Goal: Task Accomplishment & Management: Manage account settings

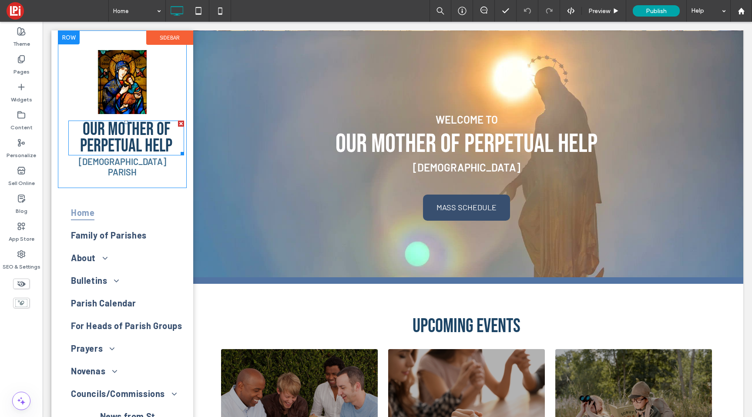
click at [143, 135] on span "Our Mother of Perpetual Help" at bounding box center [126, 137] width 92 height 39
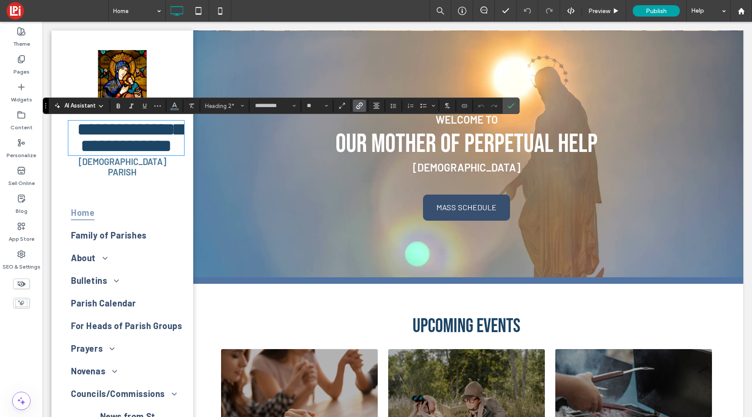
click at [356, 104] on icon "Link" at bounding box center [359, 105] width 7 height 7
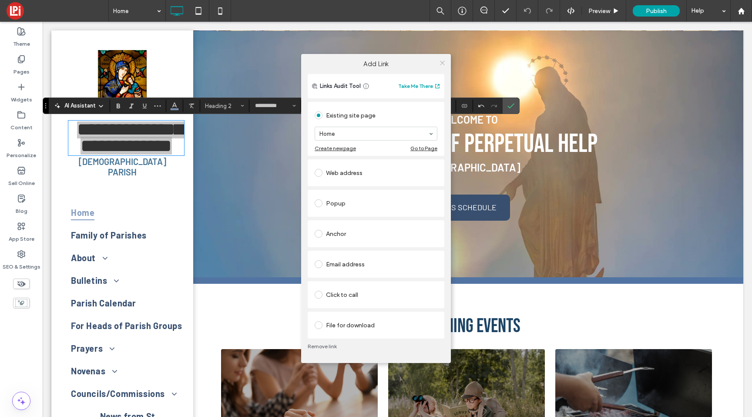
click at [442, 59] on span at bounding box center [442, 62] width 7 height 13
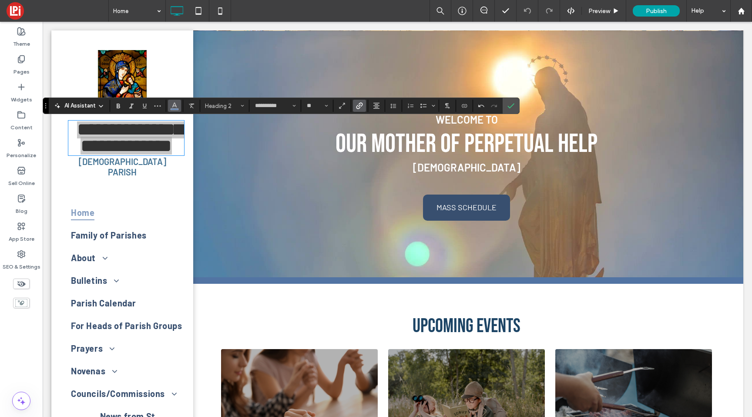
click at [173, 105] on use "Color" at bounding box center [174, 105] width 5 height 5
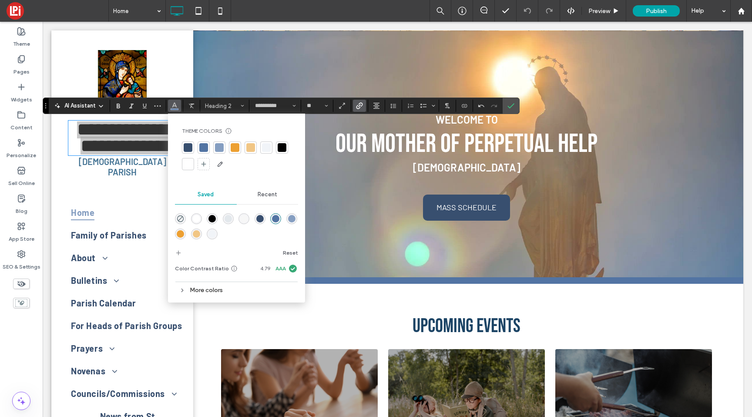
click at [192, 146] on div at bounding box center [188, 147] width 9 height 9
click at [516, 104] on label "Confirm" at bounding box center [510, 106] width 13 height 16
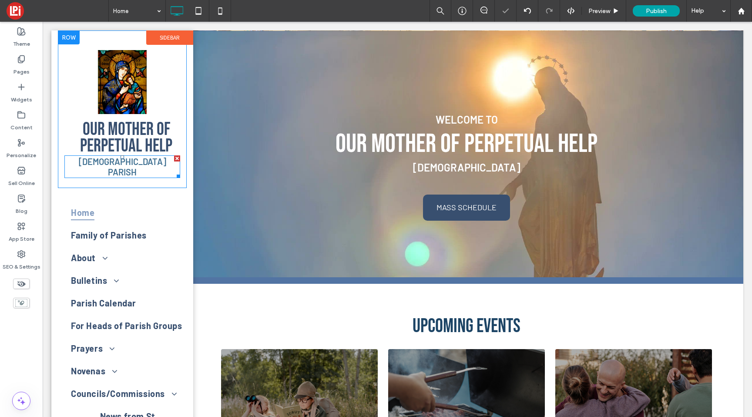
click at [122, 157] on div at bounding box center [122, 156] width 3 height 3
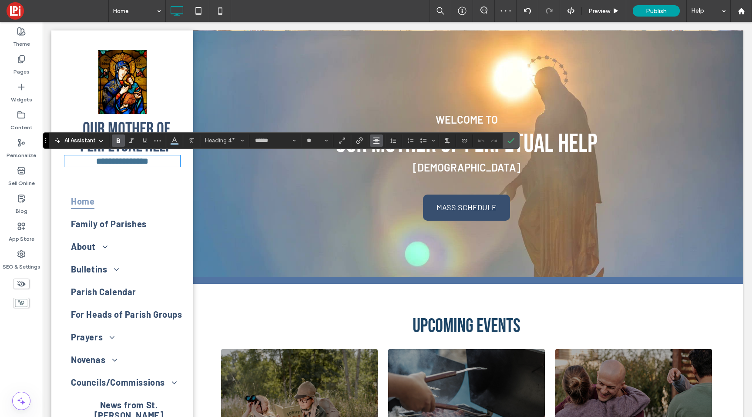
click at [374, 141] on icon "Alignment" at bounding box center [376, 140] width 7 height 7
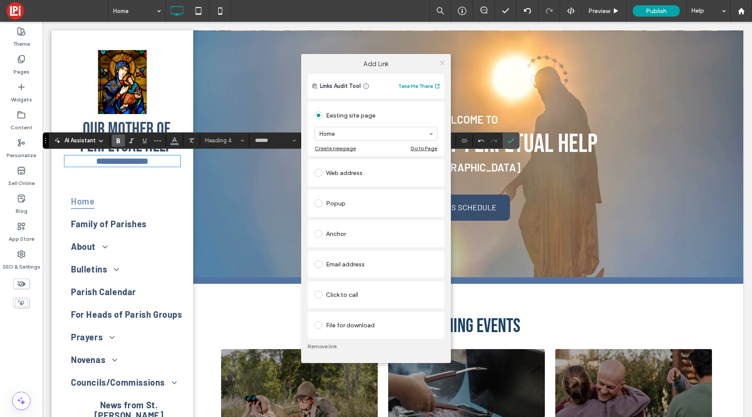
click at [442, 60] on icon at bounding box center [442, 63] width 7 height 7
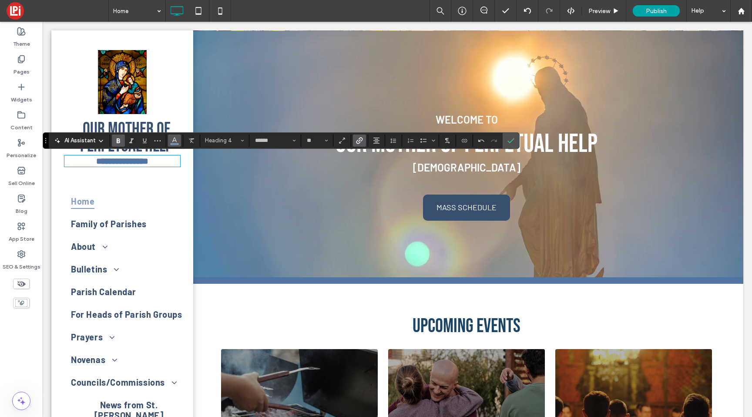
click at [168, 141] on button "Color" at bounding box center [174, 140] width 13 height 12
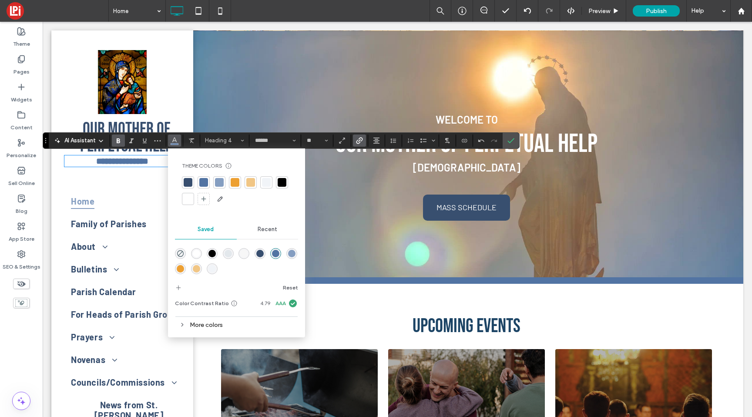
click at [203, 183] on div at bounding box center [203, 182] width 9 height 9
click at [506, 141] on label "Confirm" at bounding box center [510, 141] width 13 height 16
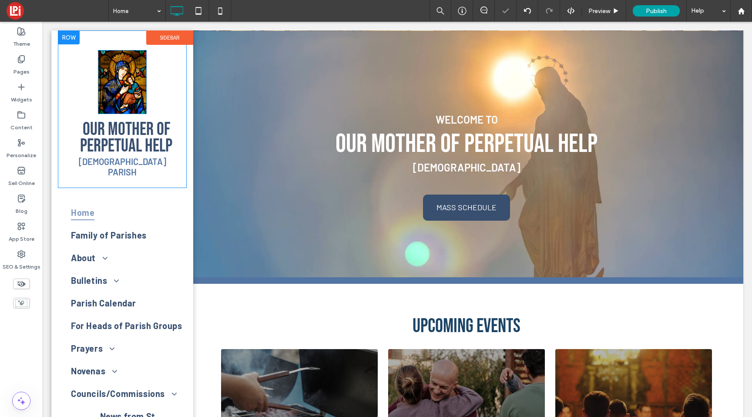
click at [127, 94] on img at bounding box center [122, 82] width 48 height 64
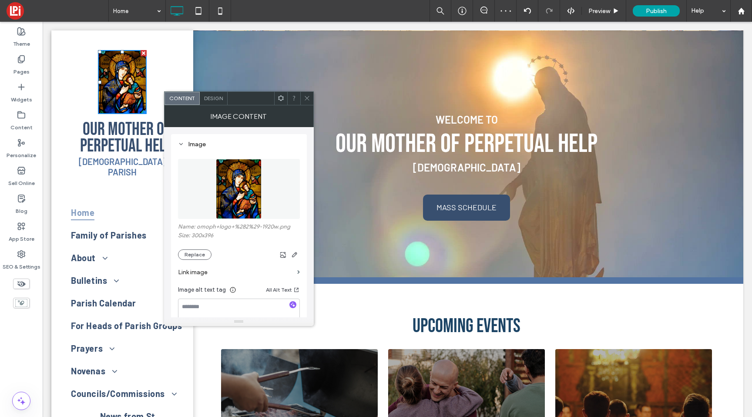
click at [213, 271] on label "Link image" at bounding box center [236, 272] width 116 height 16
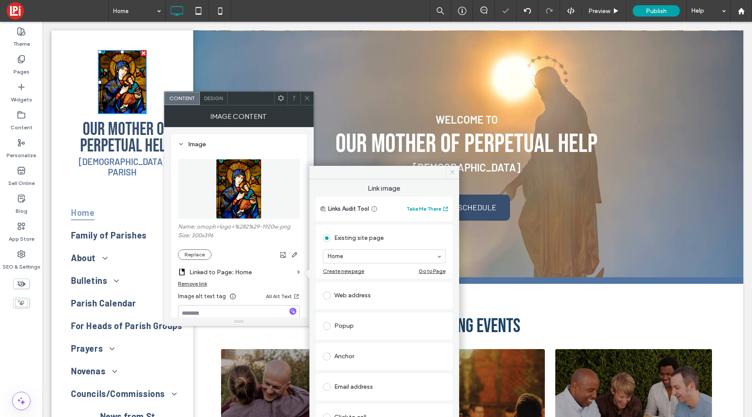
click at [452, 171] on icon at bounding box center [452, 172] width 7 height 7
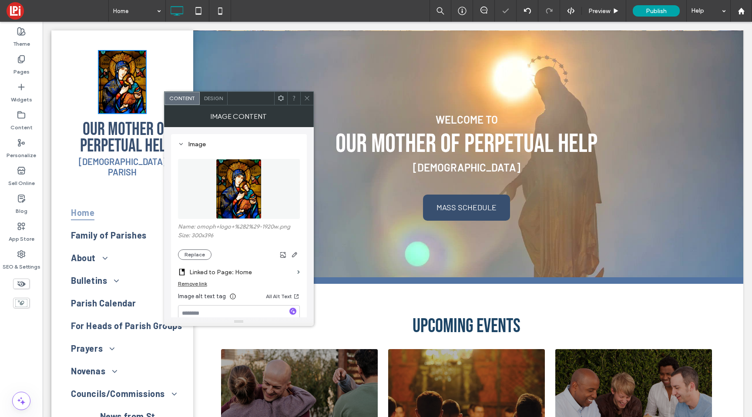
click at [307, 96] on icon at bounding box center [307, 98] width 7 height 7
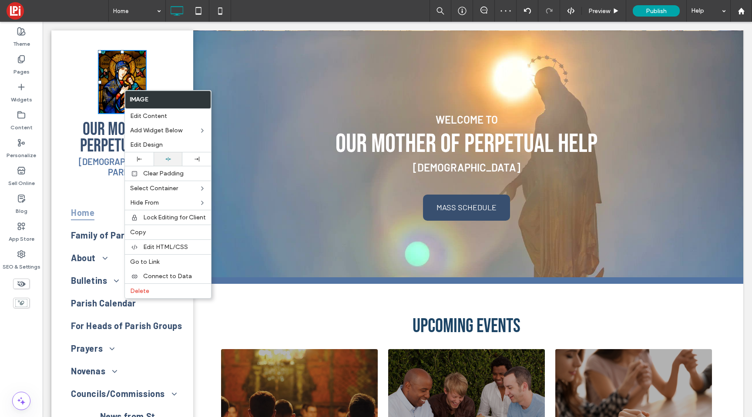
click at [165, 157] on icon at bounding box center [168, 159] width 6 height 6
click at [67, 87] on div "Our Mother of Perpetual Help CATHOLIC PARISH Click To Paste" at bounding box center [122, 113] width 116 height 138
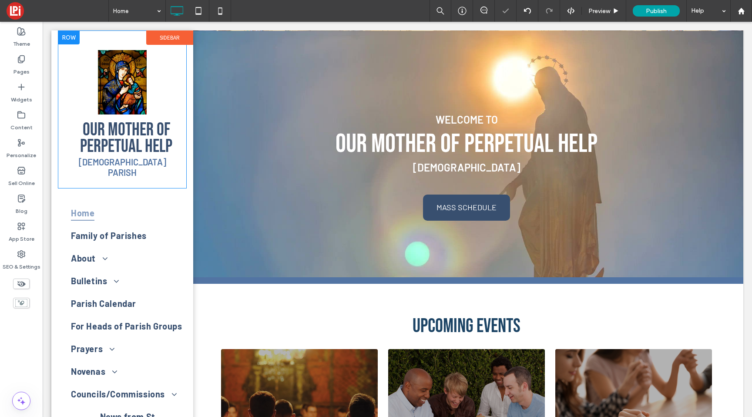
click at [68, 41] on div at bounding box center [69, 37] width 22 height 14
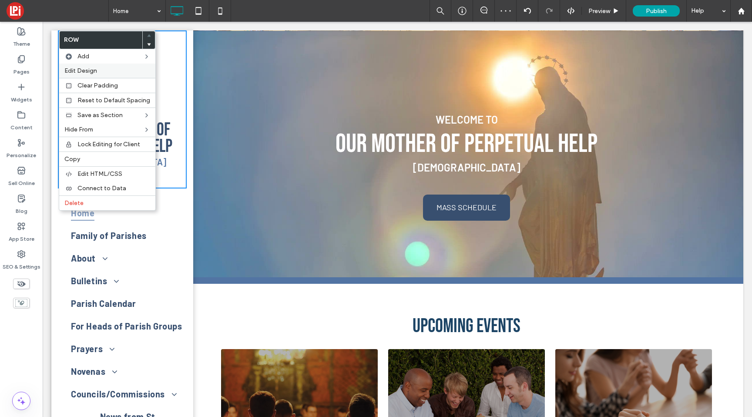
click at [79, 67] on div "Edit Design" at bounding box center [107, 71] width 96 height 14
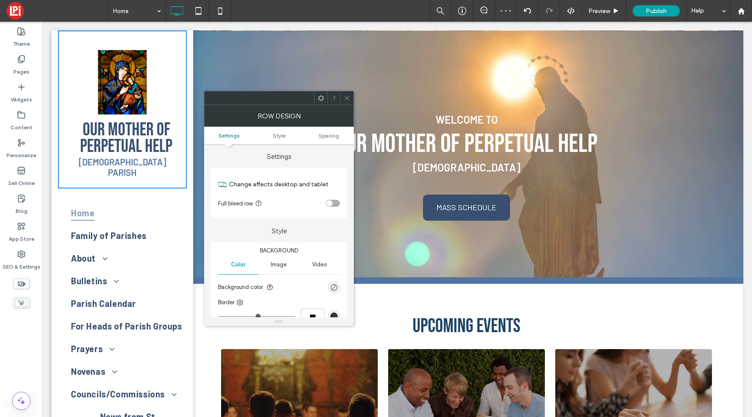
click at [327, 131] on ul "Settings Style Spacing" at bounding box center [279, 135] width 150 height 17
click at [328, 136] on span "Spacing" at bounding box center [329, 135] width 20 height 7
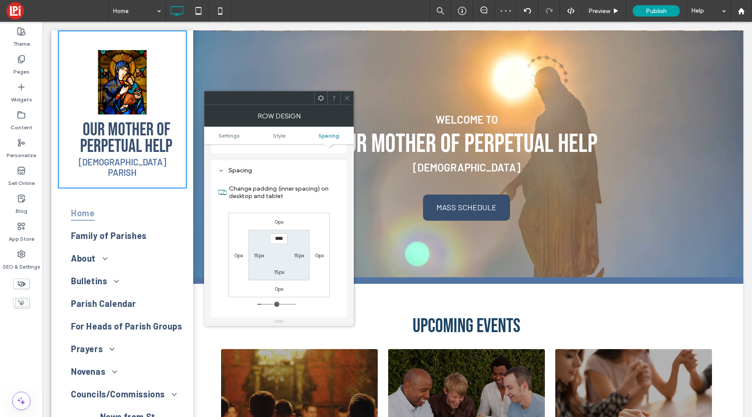
scroll to position [219, 0]
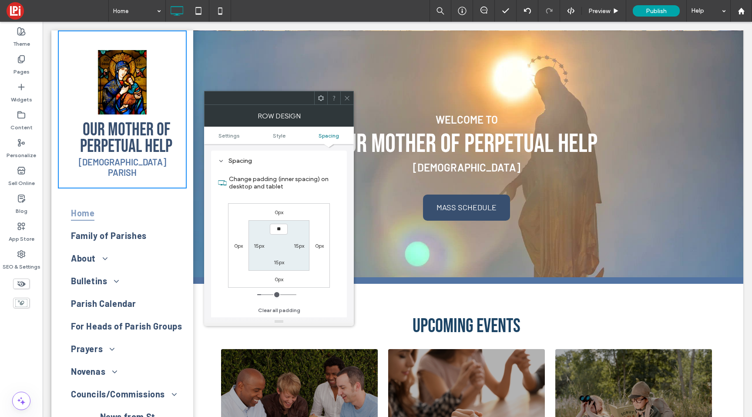
type input "****"
type input "**"
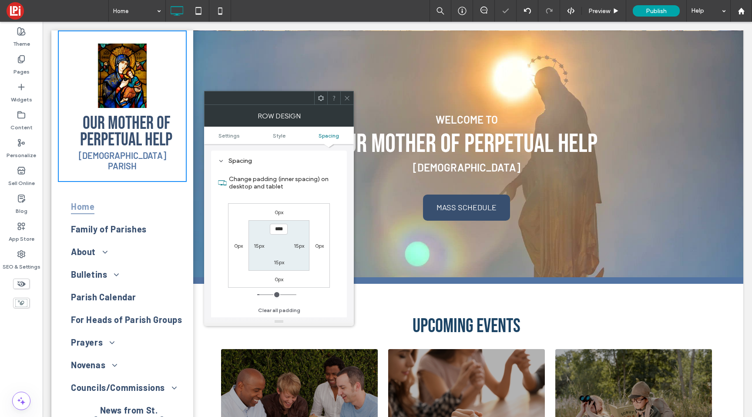
click at [346, 98] on icon at bounding box center [347, 98] width 7 height 7
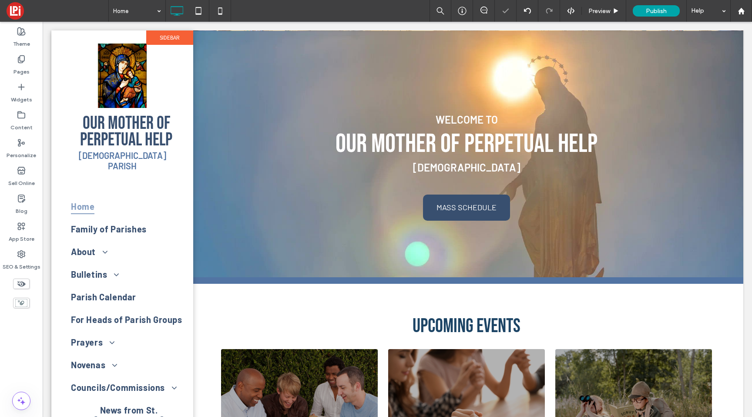
click at [188, 36] on label "Sidebar" at bounding box center [169, 37] width 47 height 14
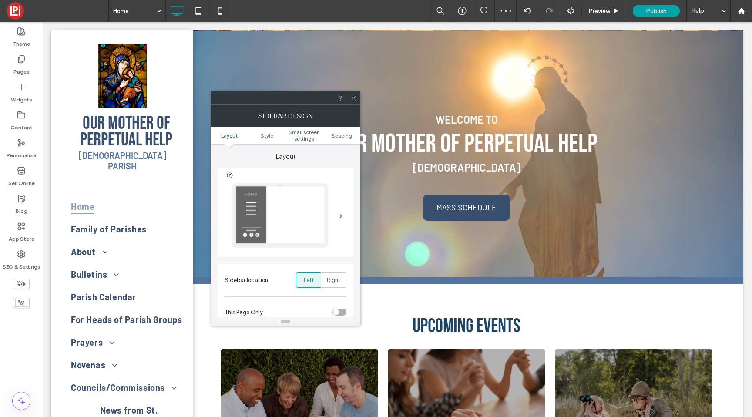
click at [349, 131] on ul "Layout Style Small screen settings Spacing" at bounding box center [286, 135] width 150 height 17
click at [347, 134] on span "Spacing" at bounding box center [342, 135] width 20 height 7
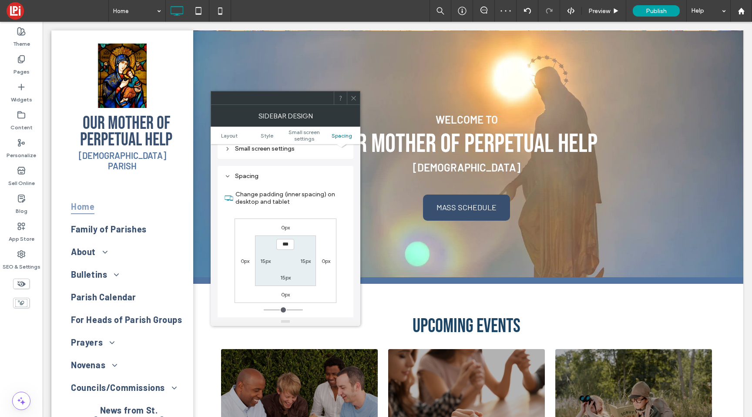
scroll to position [383, 0]
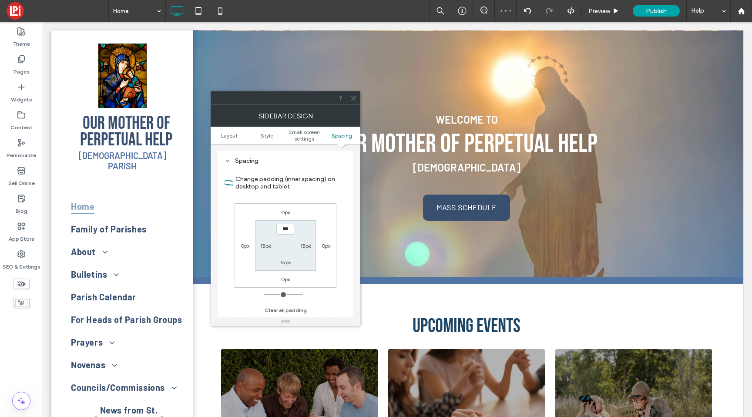
click at [308, 246] on label "15px" at bounding box center [305, 245] width 10 height 7
type input "**"
type input "*"
type input "***"
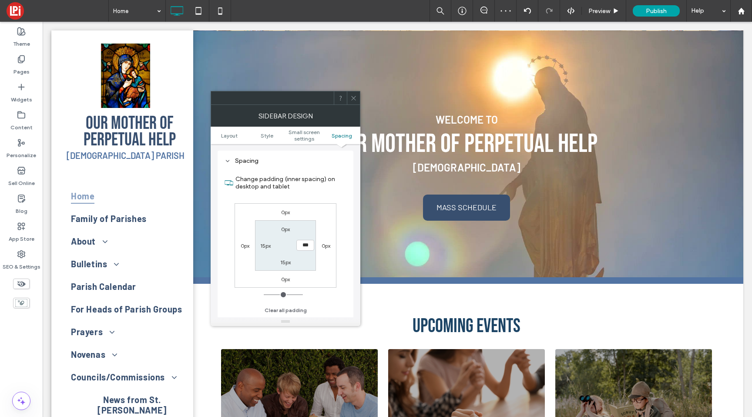
click at [264, 246] on label "15px" at bounding box center [265, 245] width 10 height 7
type input "**"
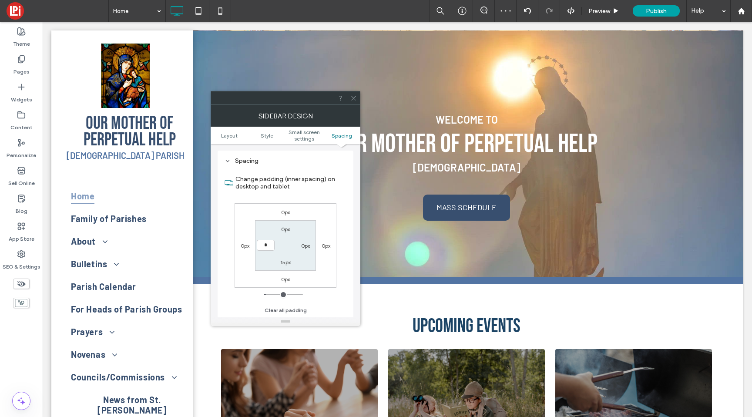
type input "*"
type input "***"
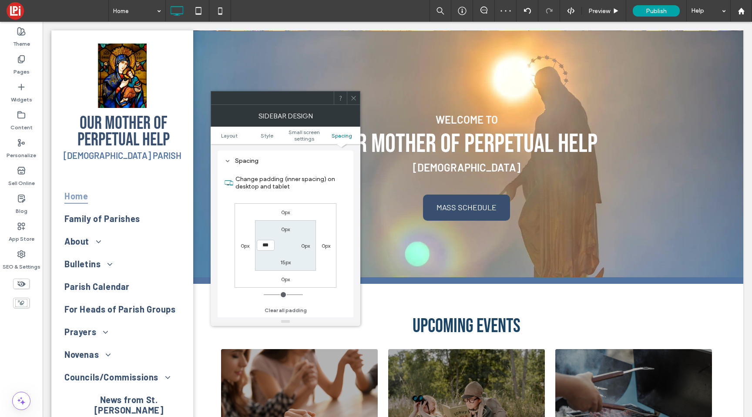
click at [284, 264] on label "15px" at bounding box center [285, 262] width 10 height 7
type input "**"
type input "*"
type input "***"
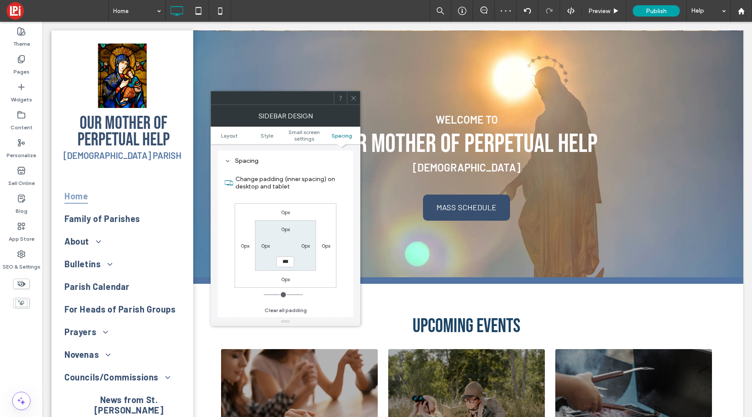
click at [352, 97] on icon at bounding box center [353, 98] width 7 height 7
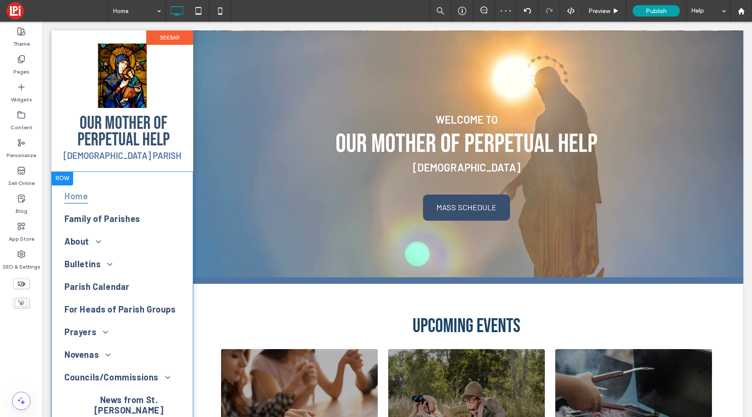
click at [99, 178] on div "Home Family of Parishes About Parish Policies Become a Member Sacraments Sacram…" at bounding box center [122, 353] width 129 height 364
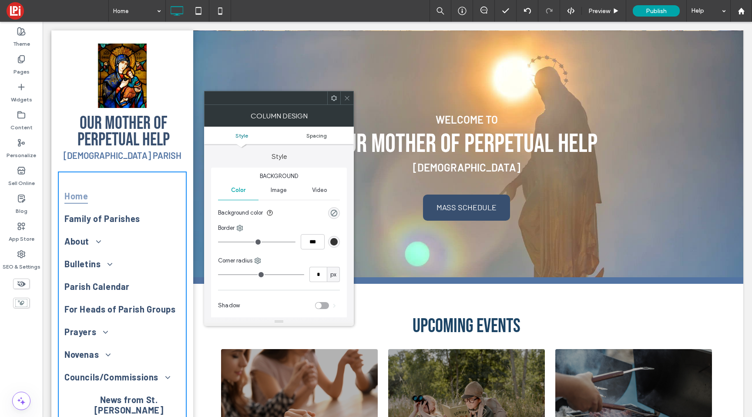
click at [314, 134] on span "Spacing" at bounding box center [316, 135] width 20 height 7
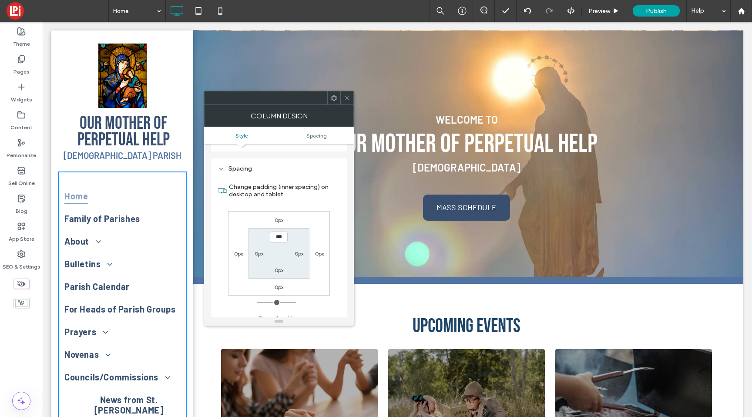
scroll to position [177, 0]
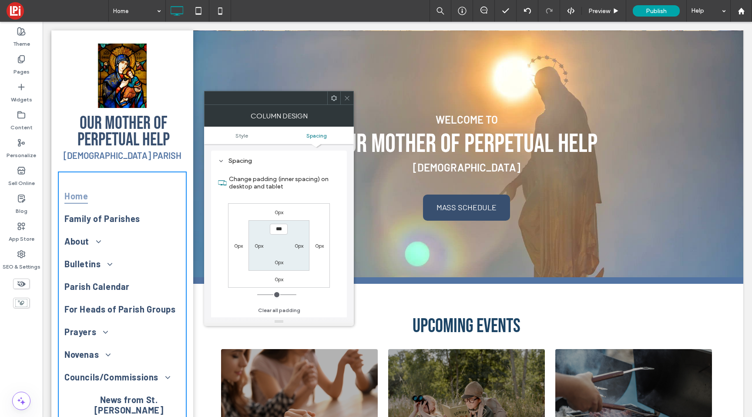
click at [346, 100] on icon at bounding box center [347, 98] width 7 height 7
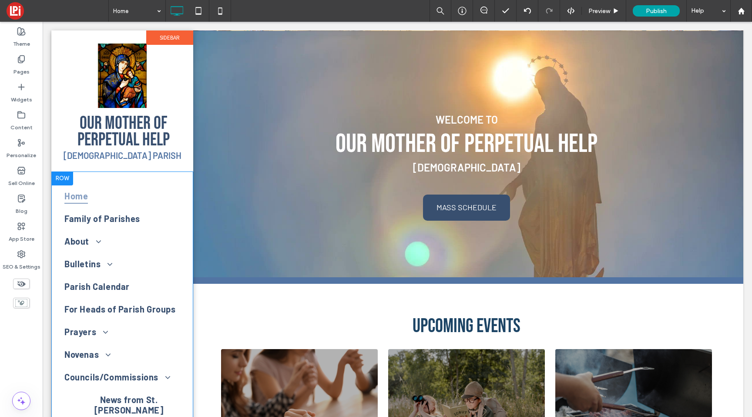
click at [55, 179] on div at bounding box center [62, 178] width 22 height 14
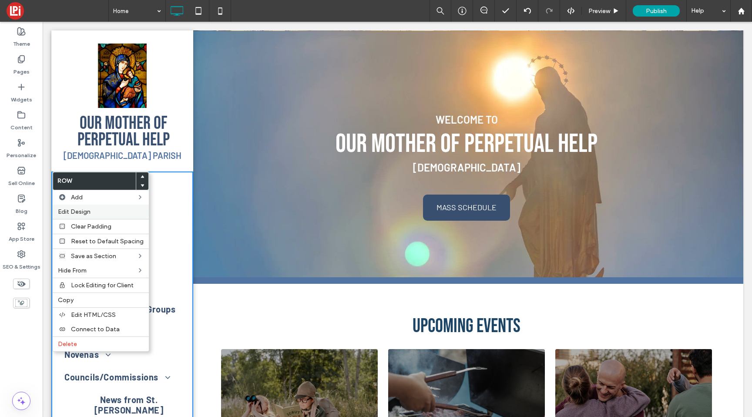
click at [72, 208] on span "Edit Design" at bounding box center [74, 211] width 33 height 7
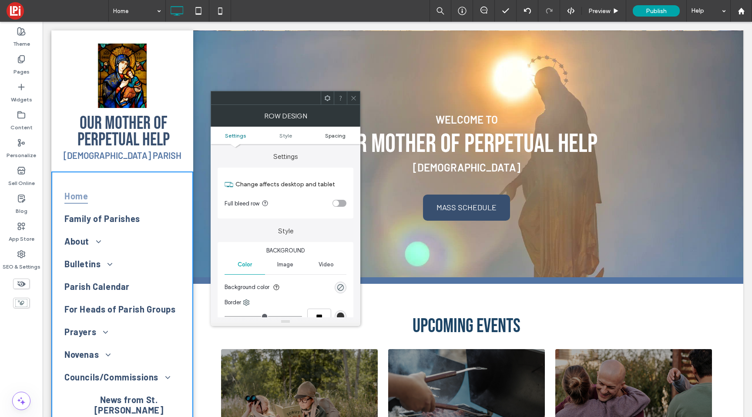
click at [327, 134] on span "Spacing" at bounding box center [335, 135] width 20 height 7
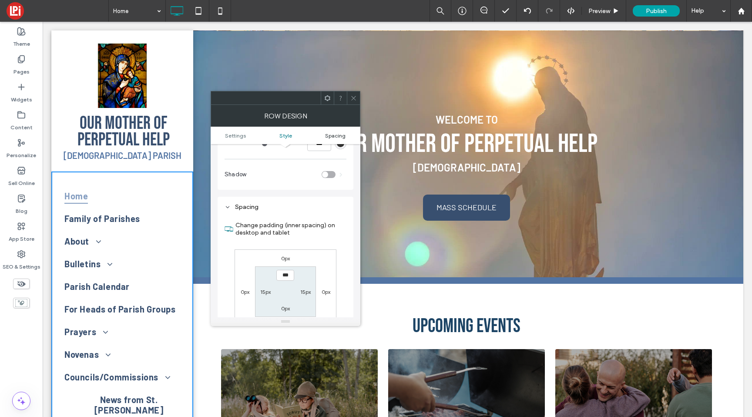
scroll to position [219, 0]
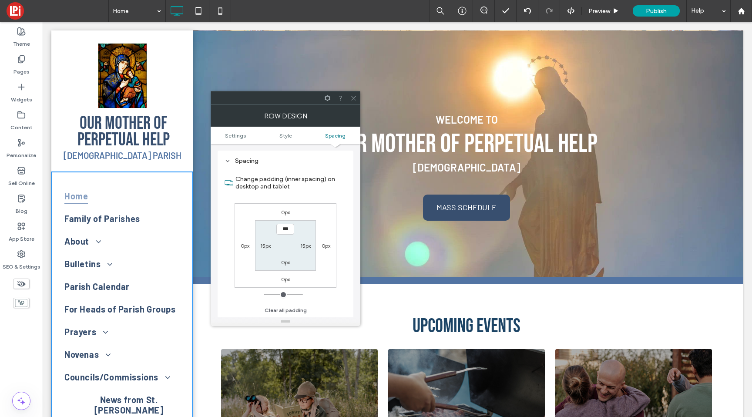
click at [352, 97] on icon at bounding box center [353, 98] width 7 height 7
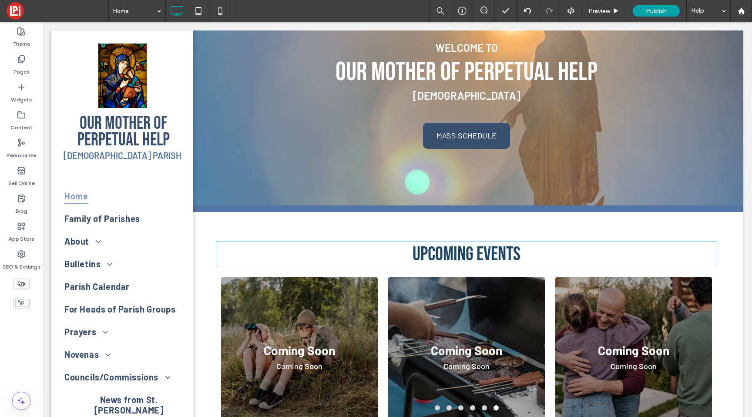
scroll to position [81, 0]
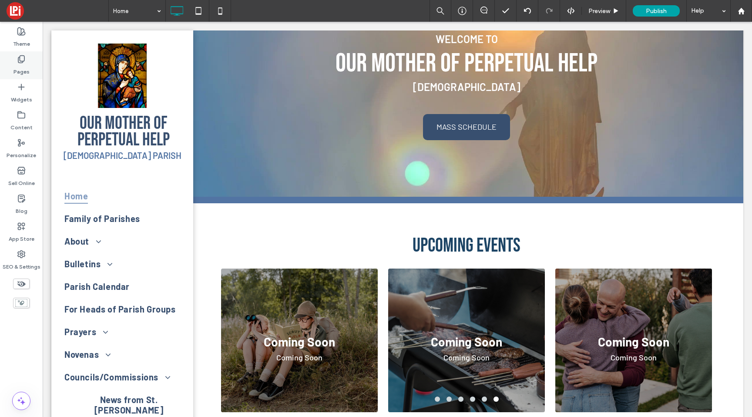
click at [14, 64] on label "Pages" at bounding box center [21, 70] width 16 height 12
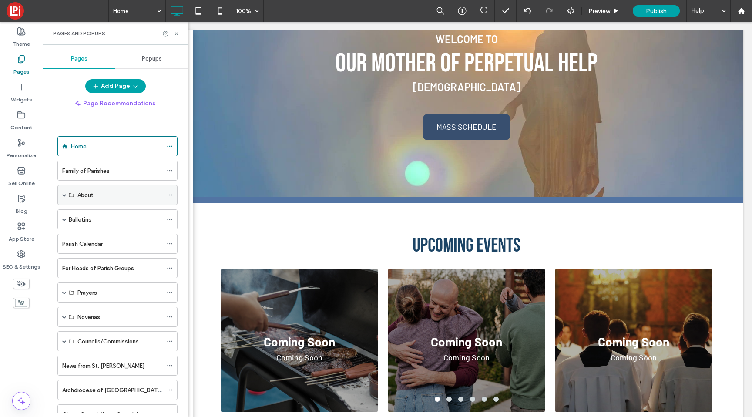
click at [64, 195] on span at bounding box center [64, 195] width 4 height 4
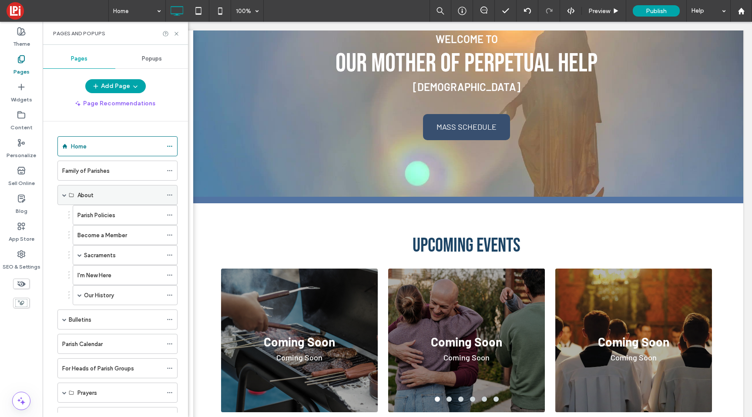
click at [64, 195] on span at bounding box center [64, 195] width 4 height 4
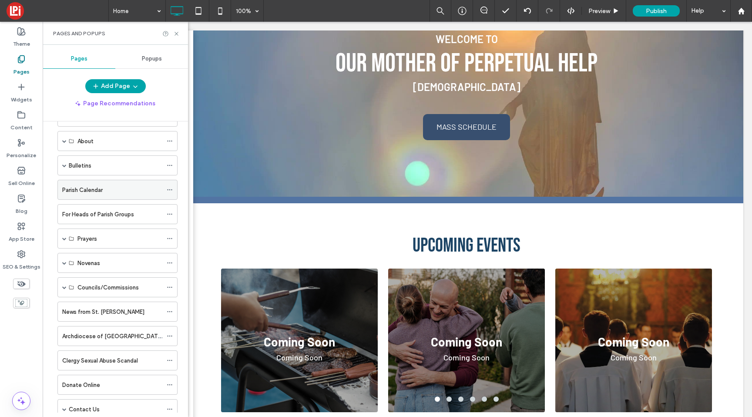
scroll to position [64, 0]
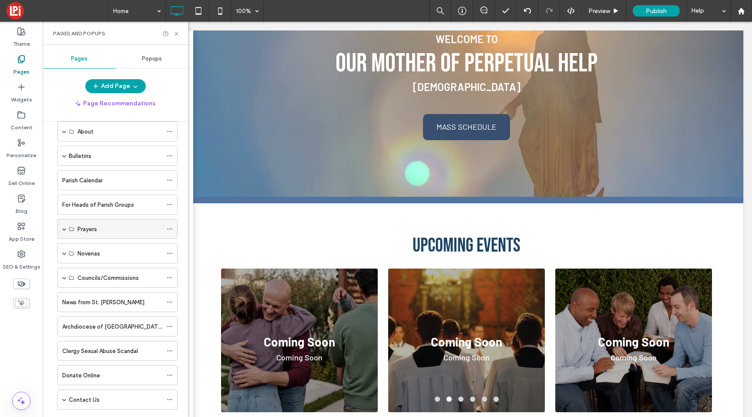
click at [171, 228] on icon at bounding box center [170, 229] width 6 height 6
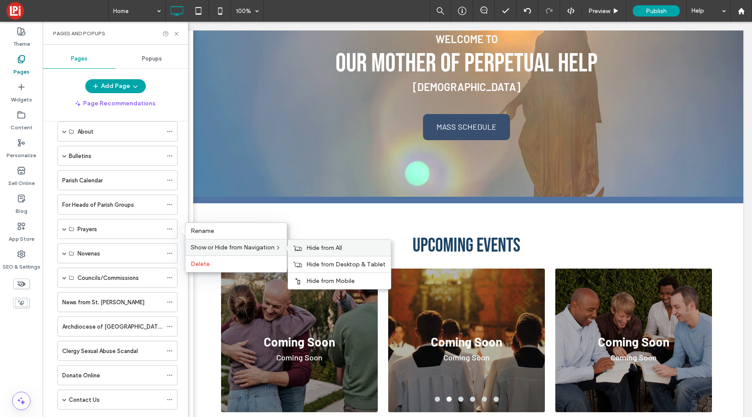
click at [314, 247] on span "Hide from All" at bounding box center [324, 247] width 36 height 7
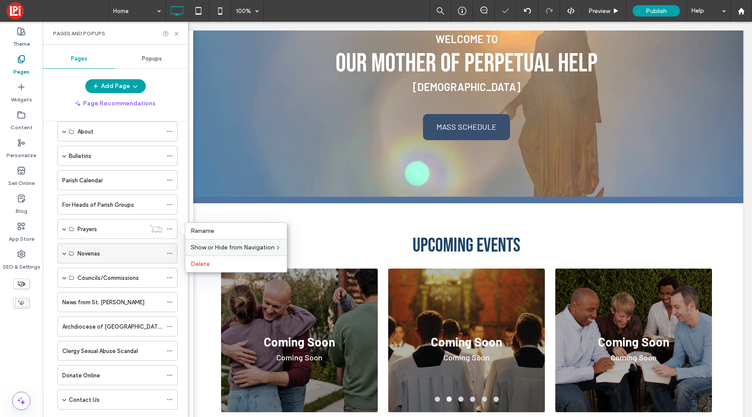
click at [168, 252] on icon at bounding box center [170, 253] width 6 height 6
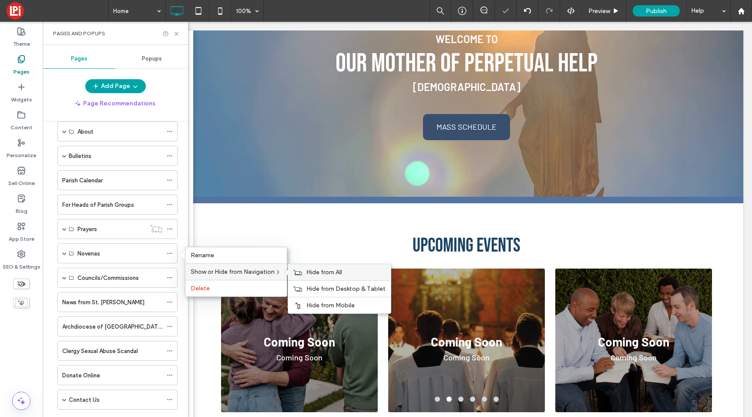
click at [302, 272] on use at bounding box center [298, 271] width 8 height 5
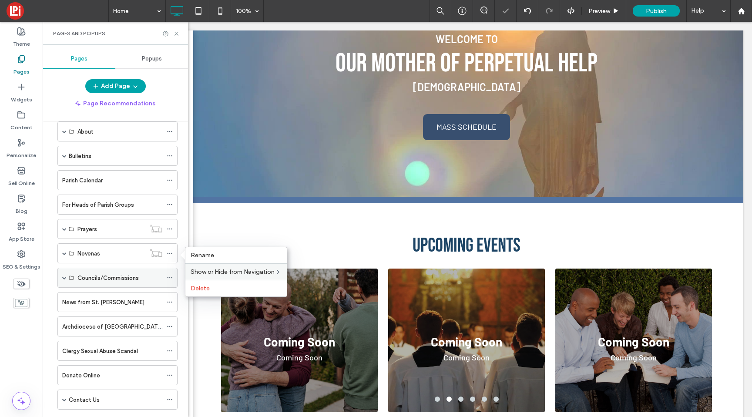
click at [171, 277] on icon at bounding box center [170, 278] width 6 height 6
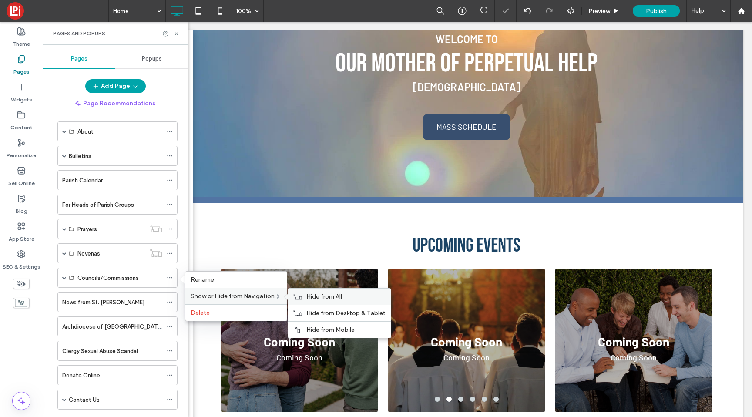
click at [301, 296] on icon at bounding box center [297, 297] width 9 height 6
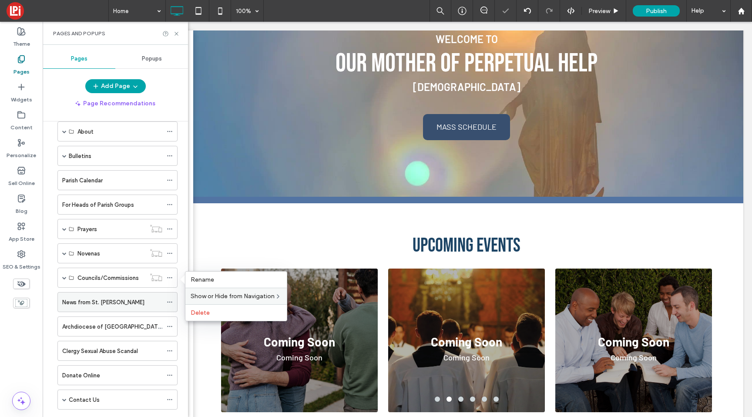
click at [169, 302] on use at bounding box center [169, 302] width 5 height 1
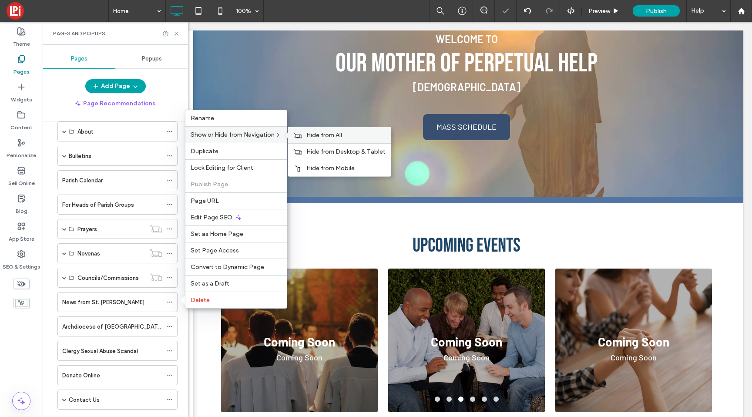
click at [302, 137] on use at bounding box center [298, 134] width 8 height 5
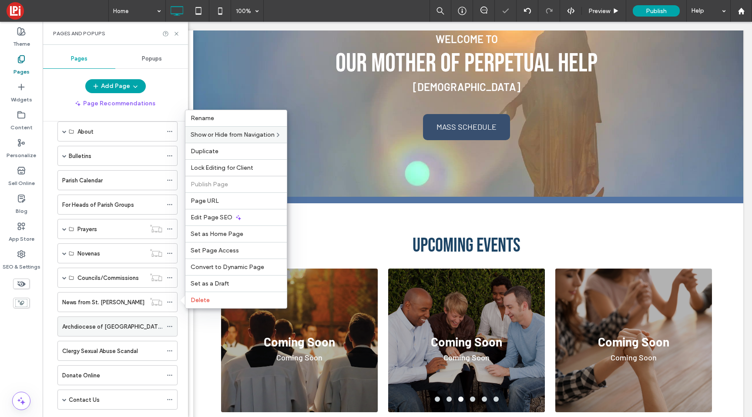
click at [169, 326] on icon at bounding box center [170, 326] width 6 height 6
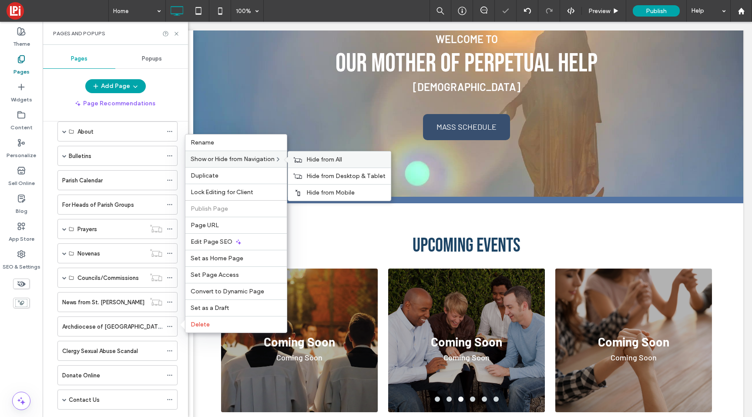
click at [302, 160] on icon at bounding box center [297, 160] width 9 height 6
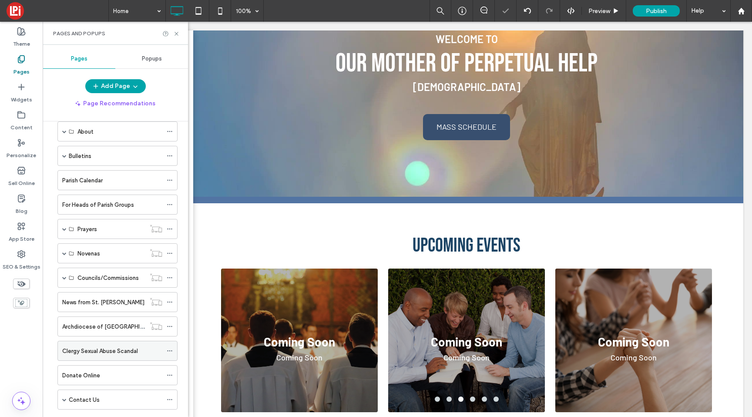
click at [170, 350] on icon at bounding box center [170, 351] width 6 height 6
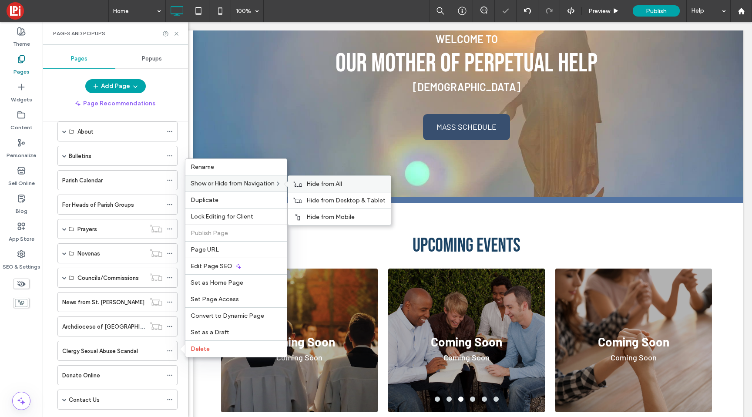
click at [313, 185] on span "Hide from All" at bounding box center [324, 183] width 36 height 7
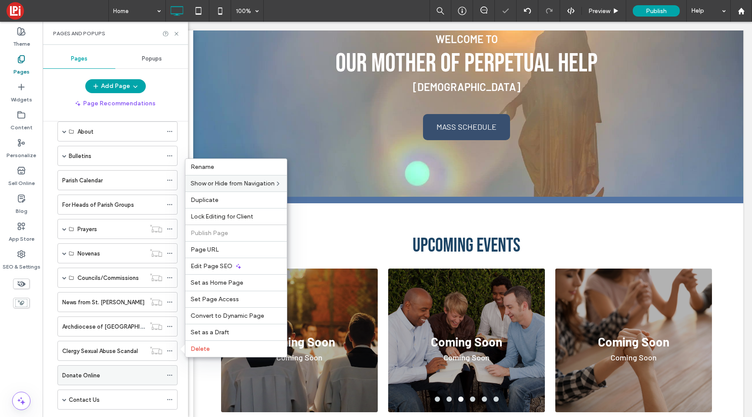
click at [170, 375] on icon at bounding box center [170, 375] width 6 height 6
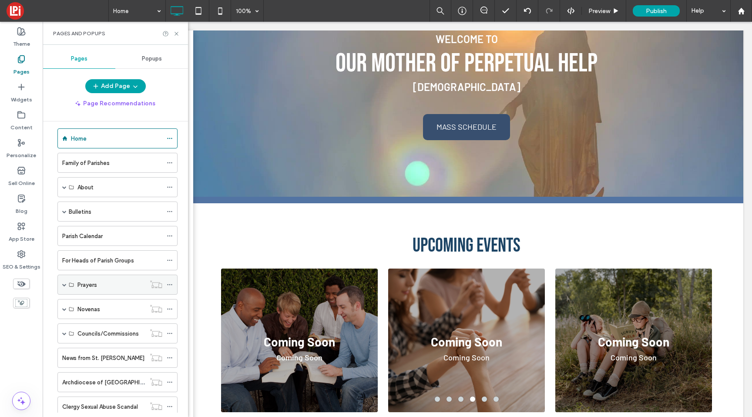
scroll to position [6, 0]
click at [168, 262] on icon at bounding box center [170, 262] width 6 height 6
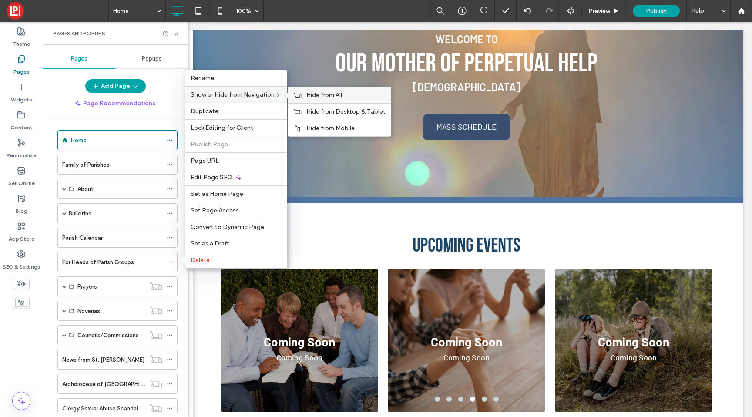
click at [300, 94] on icon at bounding box center [297, 95] width 9 height 6
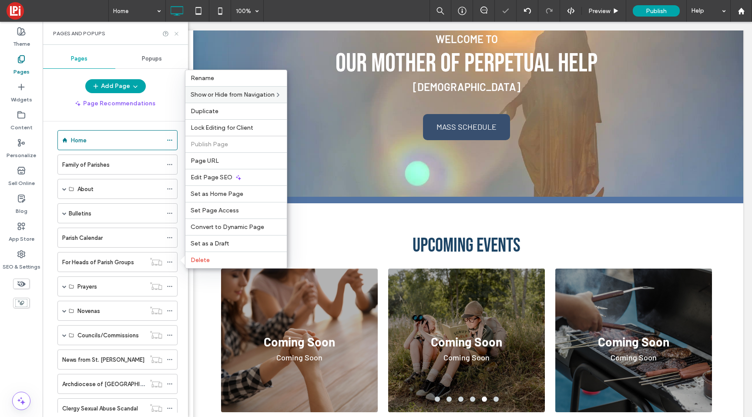
click at [177, 33] on icon at bounding box center [176, 33] width 7 height 7
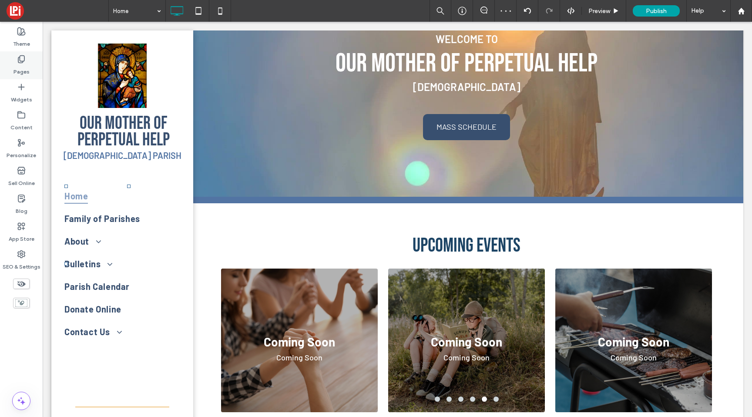
click at [17, 63] on icon at bounding box center [21, 59] width 9 height 9
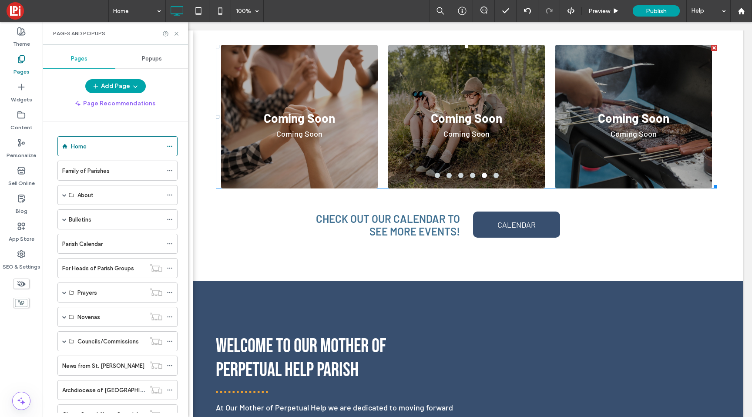
scroll to position [327, 0]
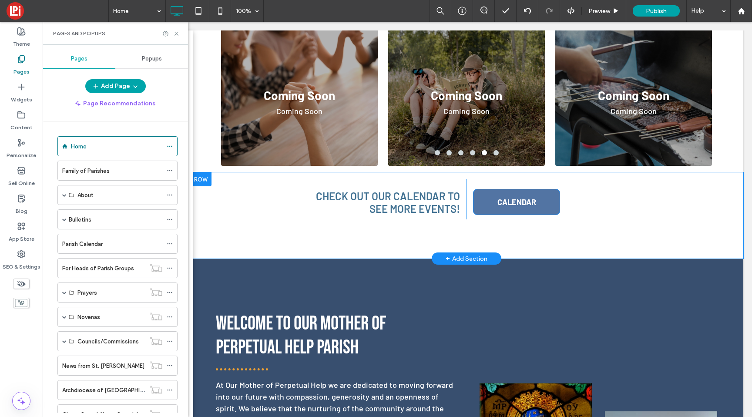
click at [503, 199] on span "CALENDAR" at bounding box center [516, 201] width 39 height 23
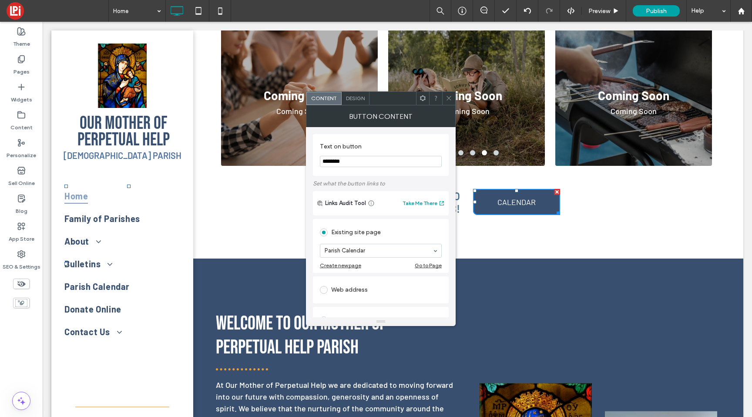
click at [448, 97] on icon at bounding box center [449, 98] width 7 height 7
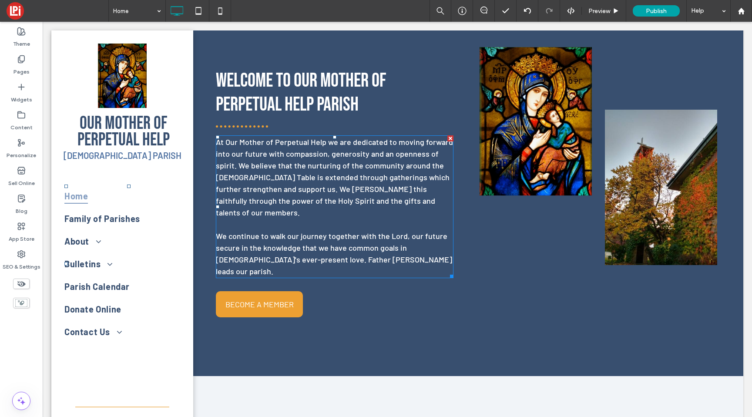
scroll to position [575, 0]
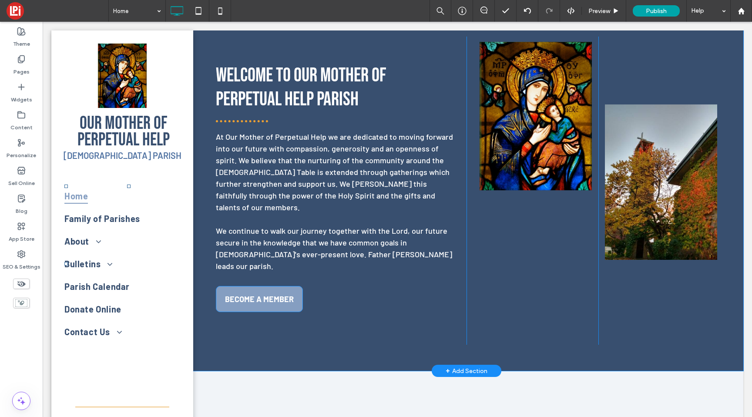
click at [234, 287] on span "BECOME A MEMBER" at bounding box center [259, 298] width 69 height 23
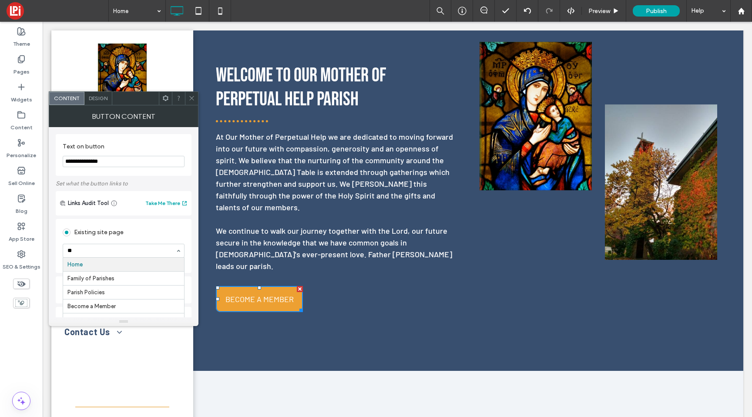
type input "***"
click at [193, 94] on span at bounding box center [191, 98] width 7 height 13
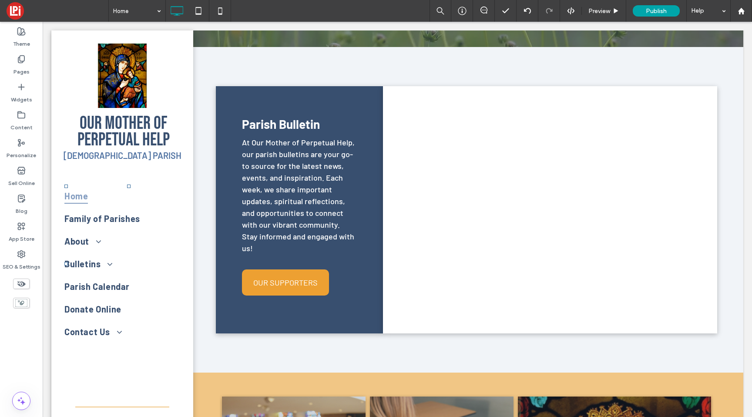
scroll to position [1334, 0]
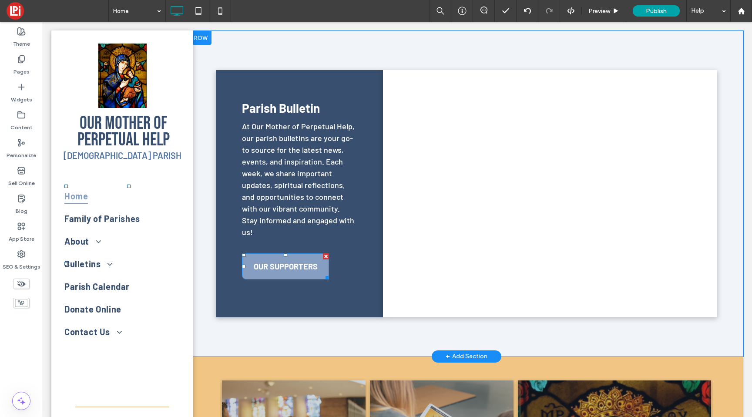
click at [263, 255] on span "OUR SUPPORTERS" at bounding box center [286, 266] width 64 height 23
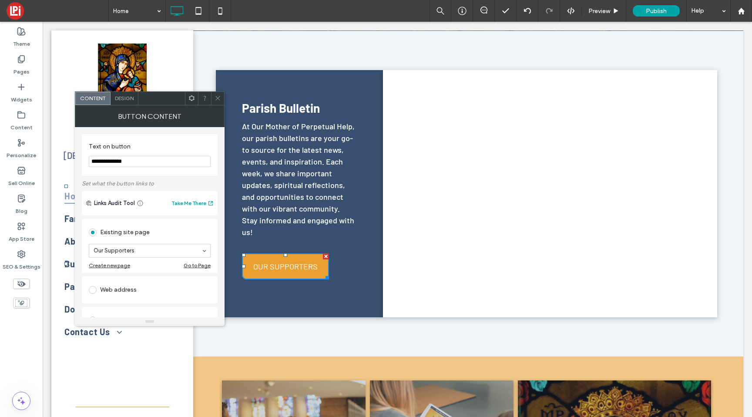
click at [217, 100] on icon at bounding box center [218, 98] width 7 height 7
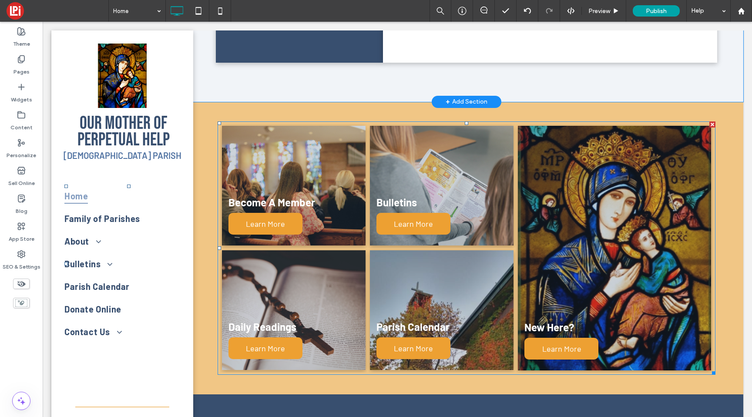
scroll to position [1594, 0]
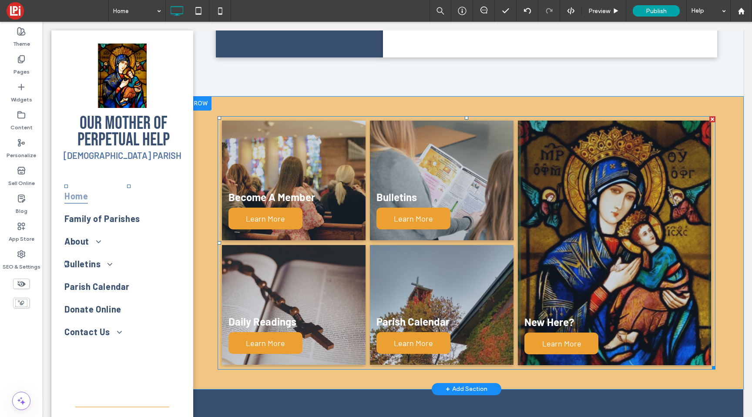
click at [262, 121] on link at bounding box center [294, 181] width 144 height 120
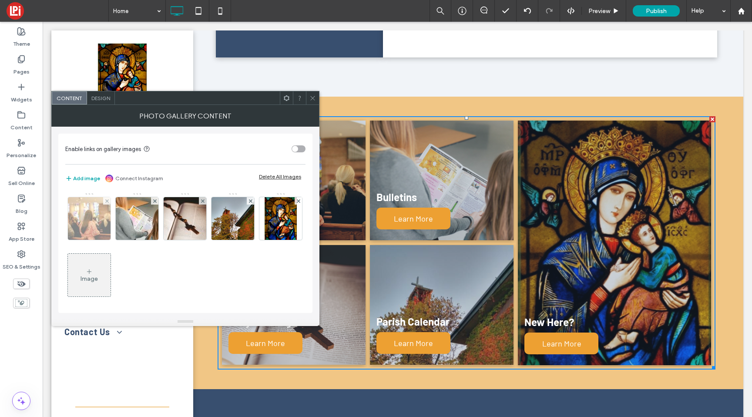
click at [92, 232] on img at bounding box center [89, 218] width 64 height 43
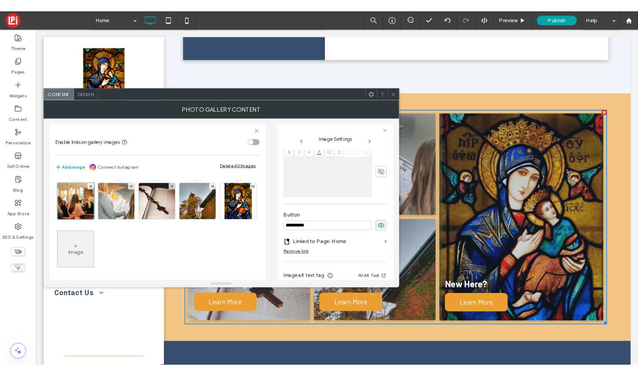
scroll to position [218, 0]
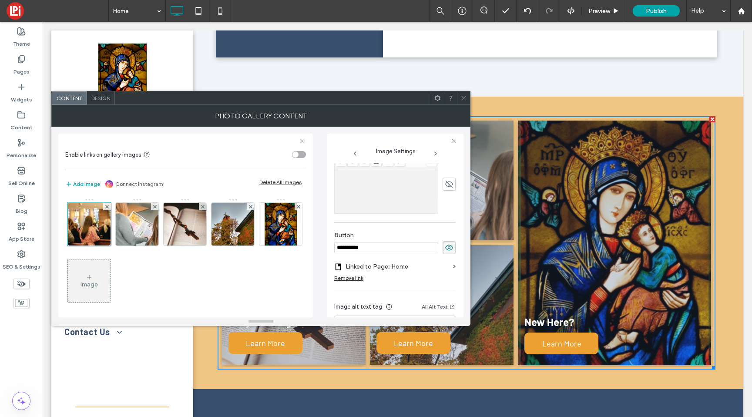
click at [372, 267] on label "Linked to Page: Home" at bounding box center [398, 266] width 104 height 16
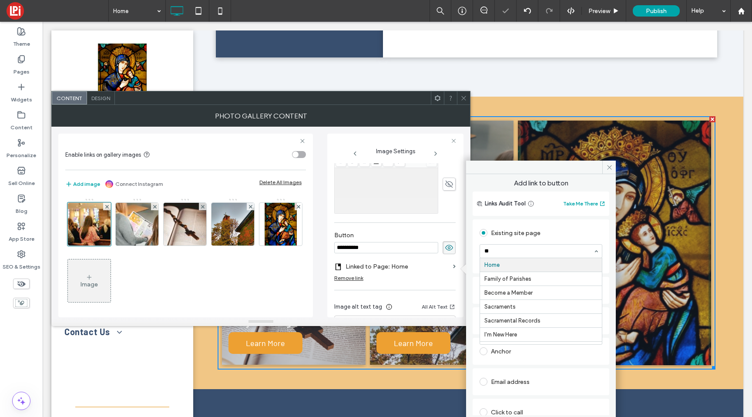
type input "***"
click at [609, 169] on icon at bounding box center [609, 167] width 7 height 7
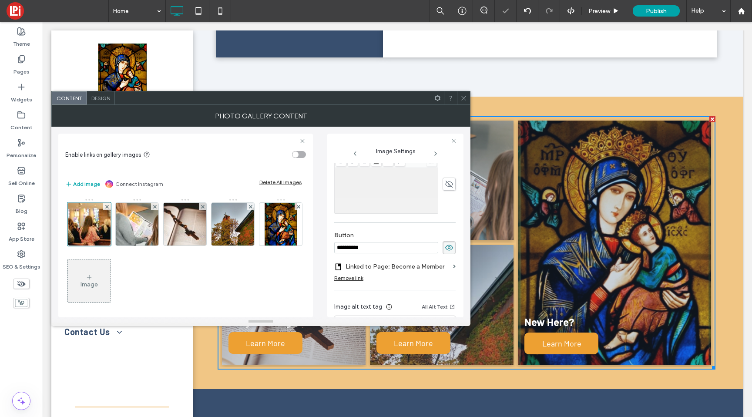
click at [467, 95] on div at bounding box center [463, 97] width 13 height 13
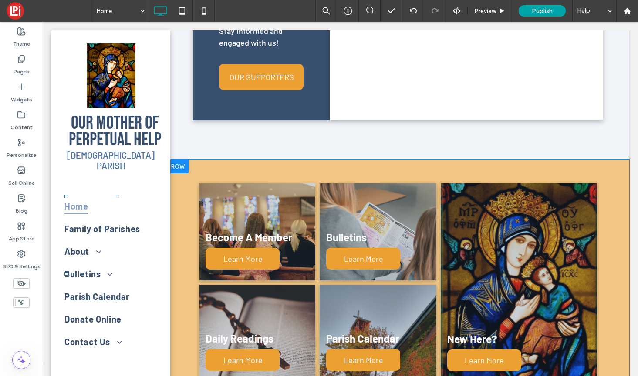
click at [347, 207] on link at bounding box center [377, 232] width 116 height 97
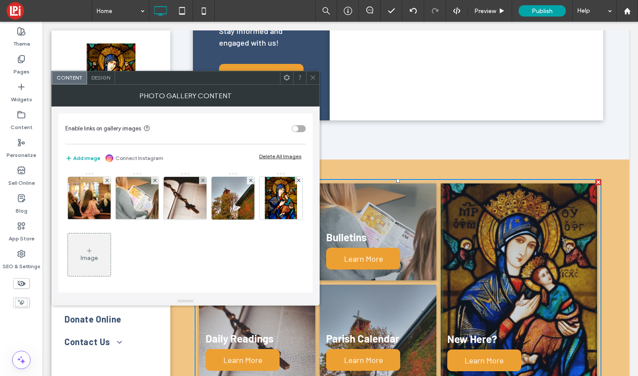
scroll to position [2, 0]
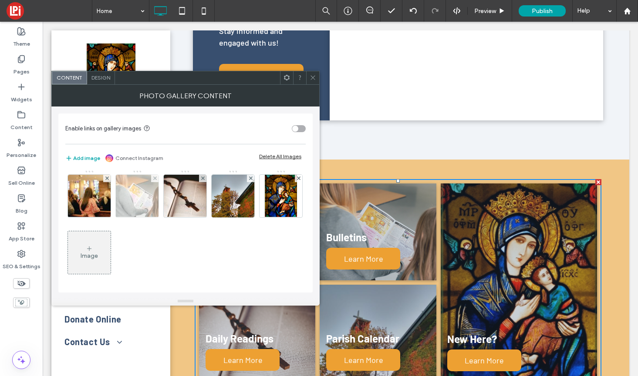
click at [149, 196] on img at bounding box center [137, 196] width 64 height 43
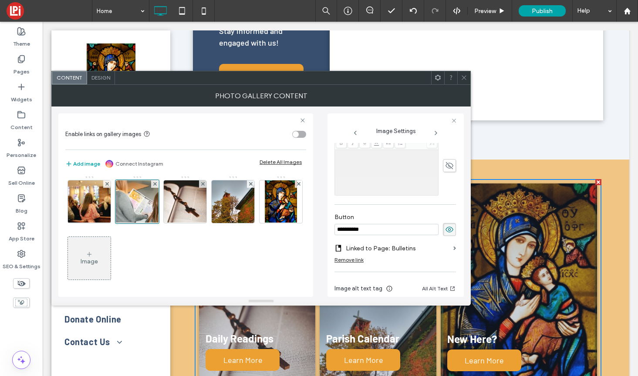
scroll to position [231, 0]
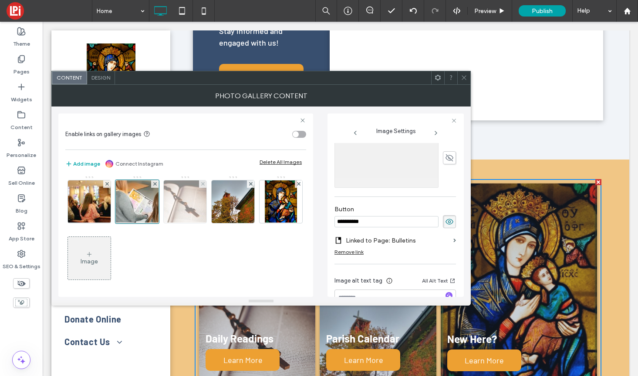
click at [182, 207] on img at bounding box center [185, 202] width 64 height 43
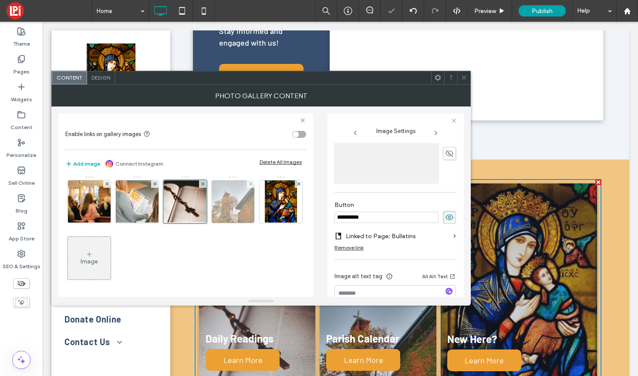
click at [228, 208] on img at bounding box center [232, 202] width 43 height 43
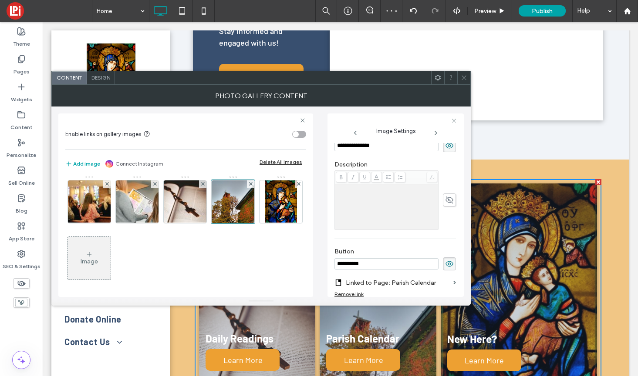
scroll to position [187, 0]
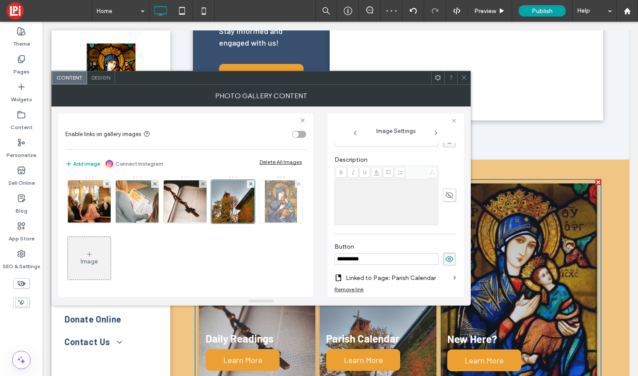
click at [265, 223] on img at bounding box center [281, 202] width 32 height 43
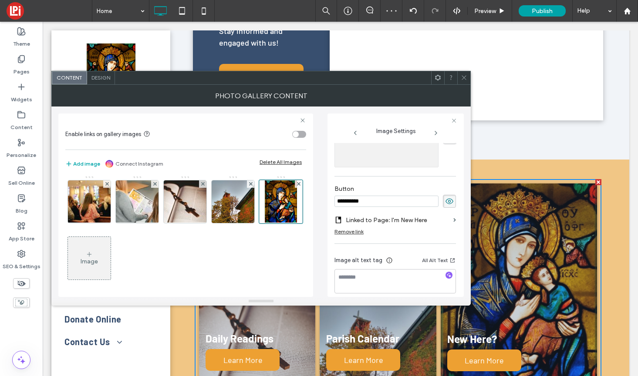
scroll to position [246, 0]
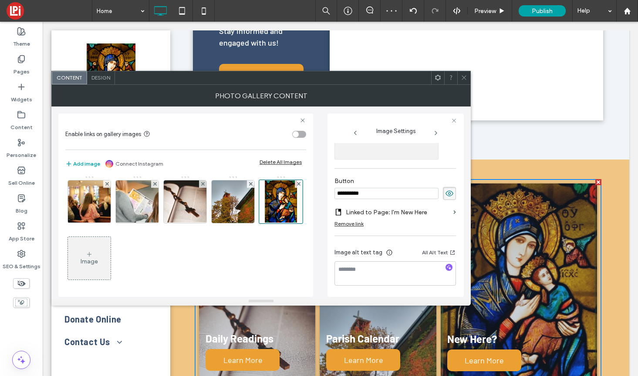
click at [384, 210] on label "Linked to Page: I'm New Here" at bounding box center [398, 213] width 104 height 16
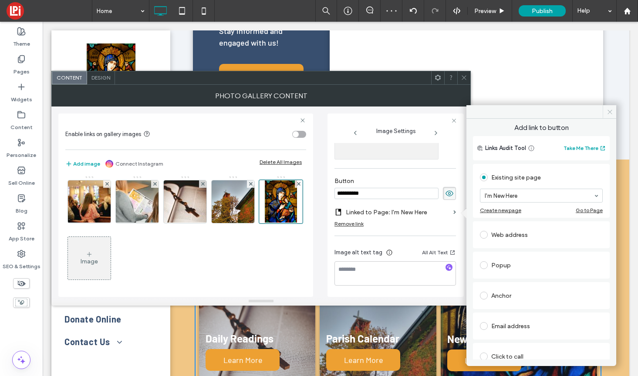
click at [607, 109] on icon at bounding box center [609, 112] width 7 height 7
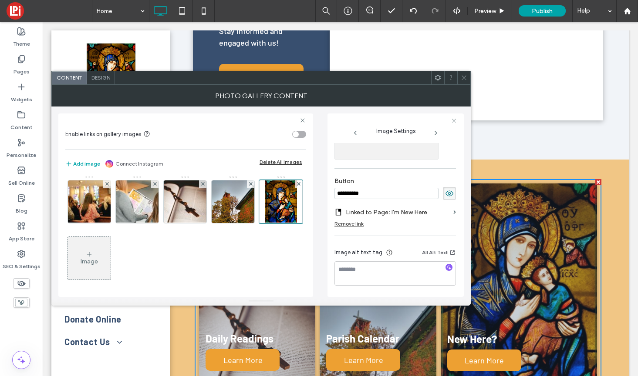
click at [464, 74] on icon at bounding box center [463, 77] width 7 height 7
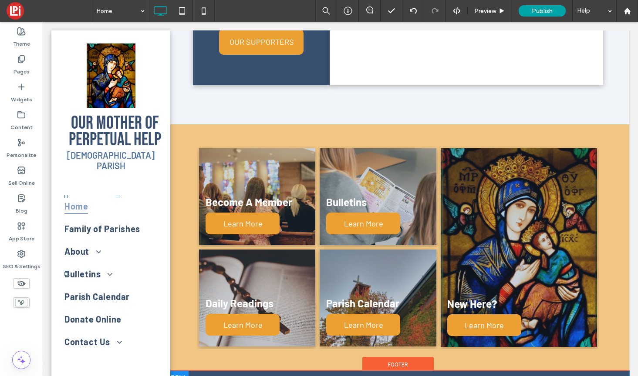
scroll to position [1718, 0]
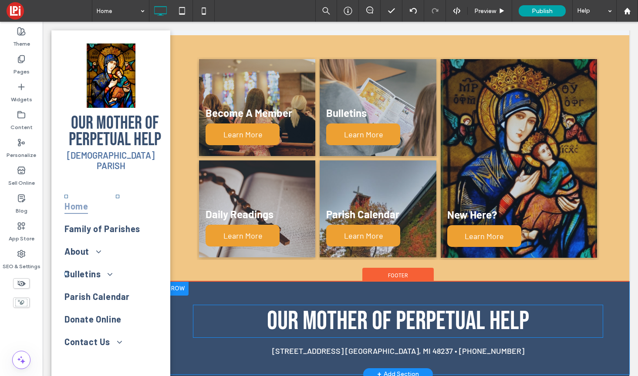
click at [337, 306] on span "Our Mother of Perpetual Help" at bounding box center [398, 321] width 262 height 31
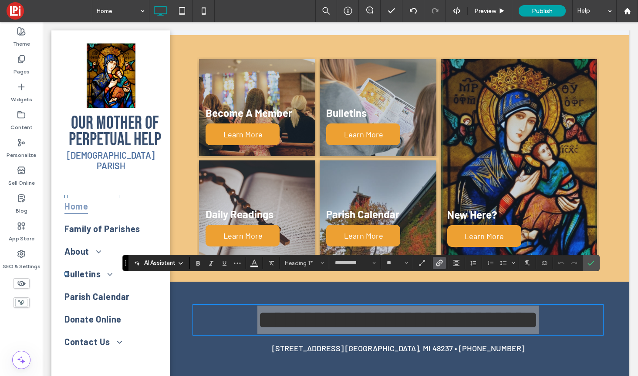
click at [440, 264] on icon "Link" at bounding box center [439, 263] width 7 height 7
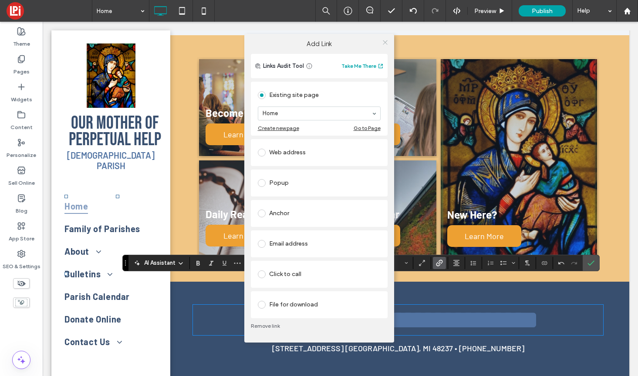
click at [383, 37] on span at bounding box center [385, 42] width 7 height 13
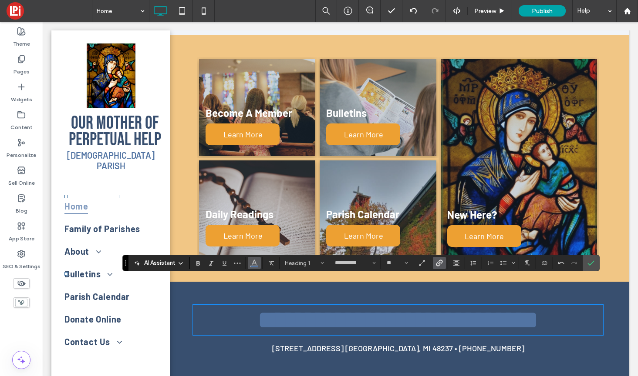
click at [253, 266] on span "Color" at bounding box center [254, 262] width 7 height 11
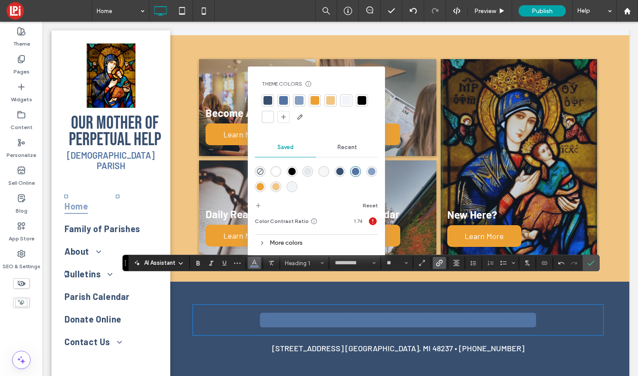
click at [266, 116] on div at bounding box center [267, 117] width 9 height 9
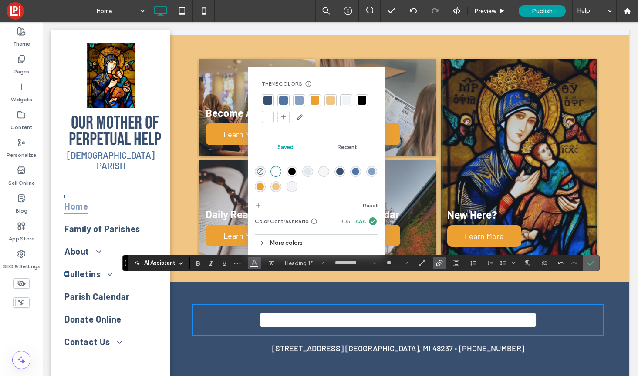
click at [583, 262] on section at bounding box center [590, 263] width 17 height 16
click at [588, 264] on use "Confirm" at bounding box center [590, 263] width 7 height 5
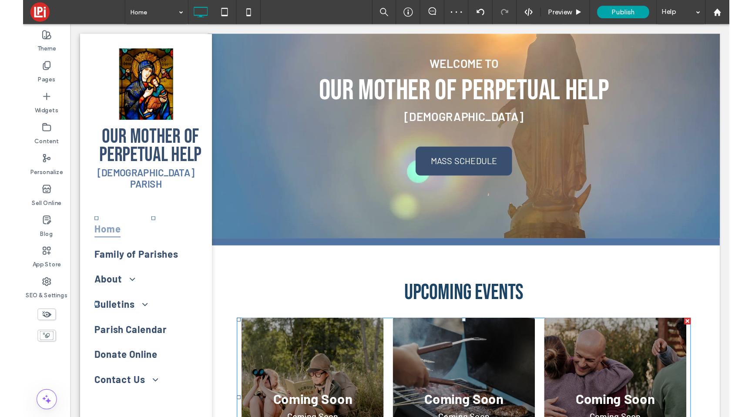
scroll to position [0, 0]
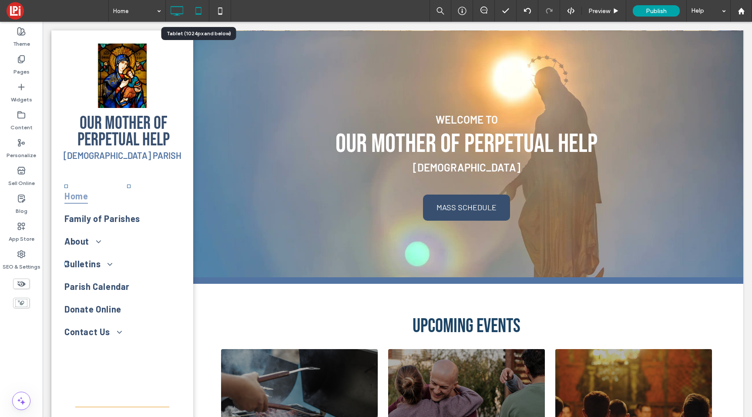
click at [198, 11] on icon at bounding box center [198, 10] width 17 height 17
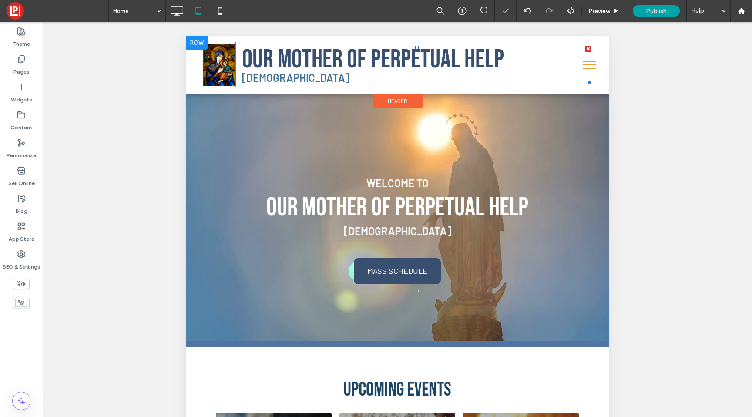
click at [299, 54] on span "Our Mother of Perpetual Help" at bounding box center [373, 59] width 262 height 31
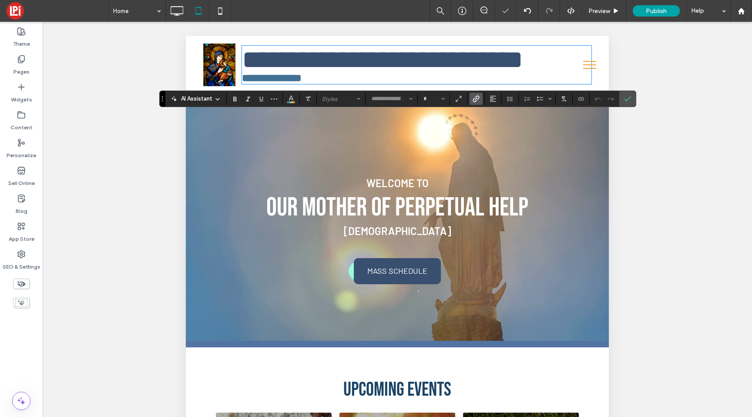
click at [482, 101] on label "Link" at bounding box center [476, 99] width 13 height 12
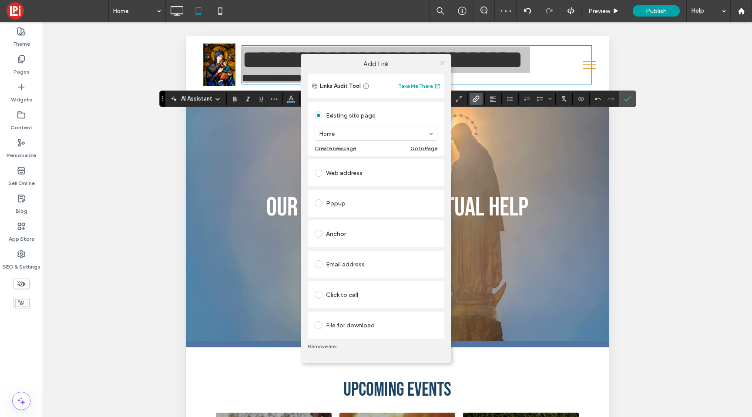
click at [443, 61] on icon at bounding box center [442, 63] width 7 height 7
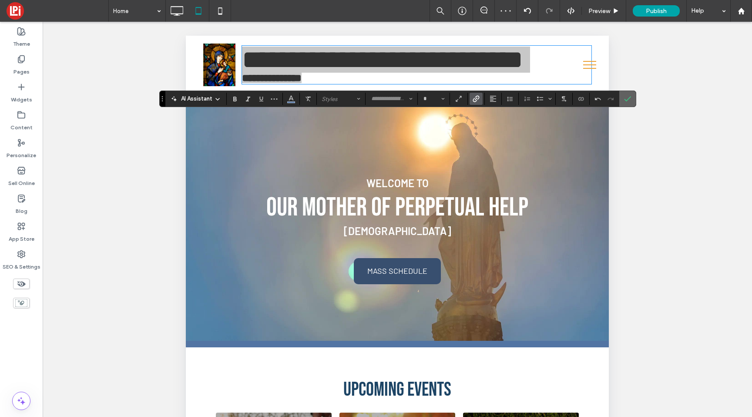
click at [629, 99] on icon "Confirm" at bounding box center [627, 98] width 7 height 7
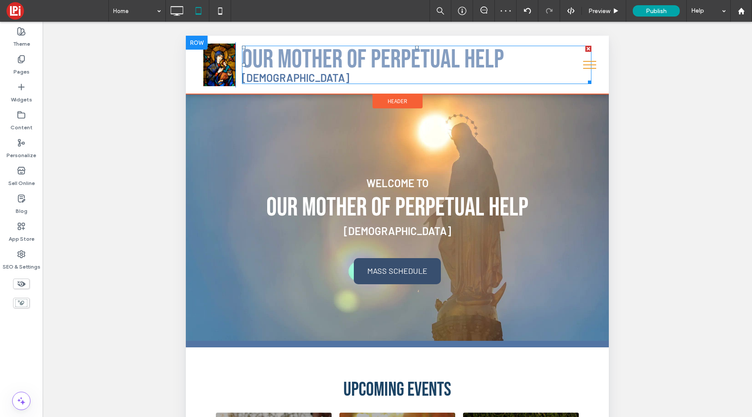
click at [347, 69] on link "Our Mother of Perpetual Help" at bounding box center [373, 59] width 262 height 31
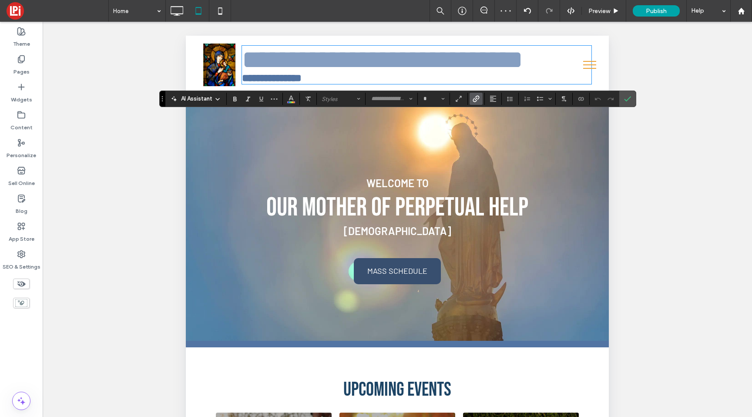
click at [334, 54] on link "**********" at bounding box center [382, 60] width 281 height 26
type input "**********"
type input "**"
click at [334, 54] on link "**********" at bounding box center [382, 60] width 281 height 26
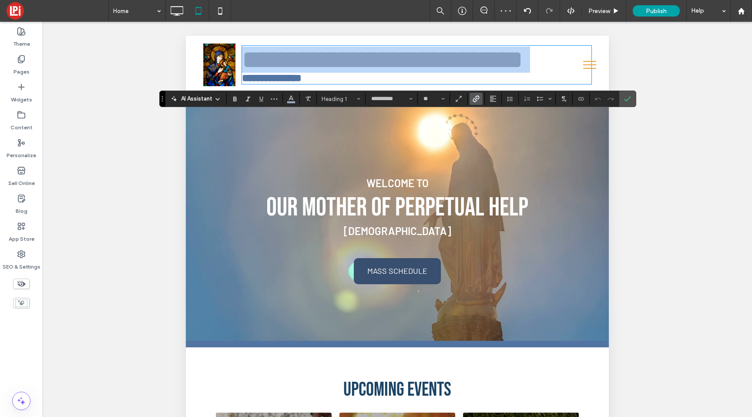
click at [334, 54] on link "**********" at bounding box center [382, 60] width 281 height 26
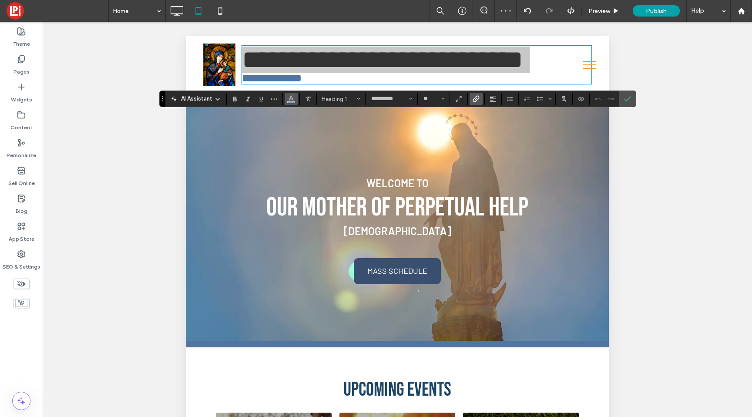
click at [288, 99] on icon "Color" at bounding box center [291, 97] width 7 height 7
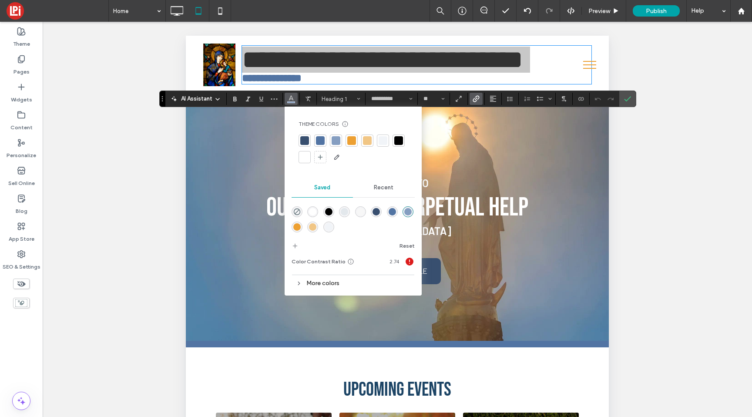
click at [300, 138] on div at bounding box center [304, 140] width 9 height 9
click at [622, 102] on label "Confirm" at bounding box center [627, 99] width 13 height 16
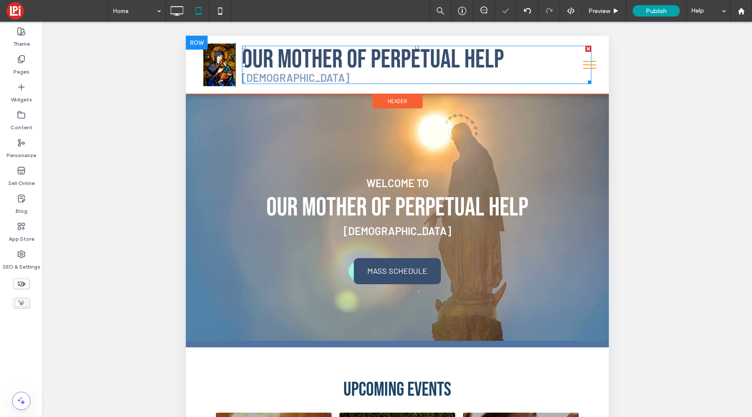
click at [293, 77] on link "Catholic Church" at bounding box center [295, 77] width 107 height 13
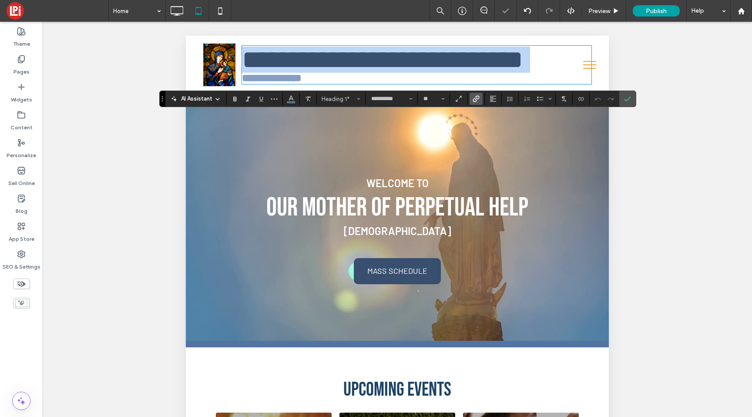
type input "******"
type input "**"
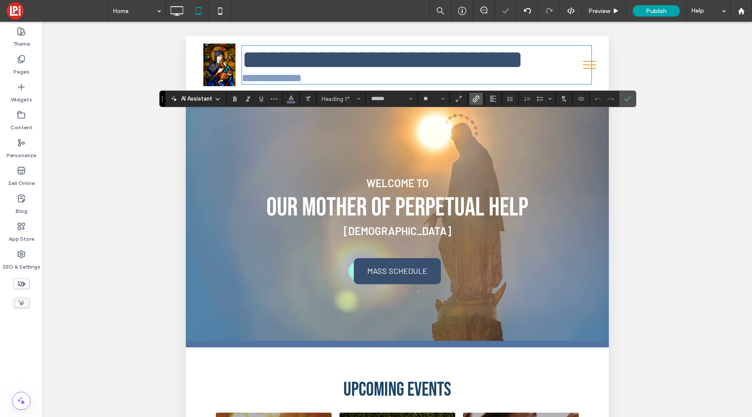
click at [295, 77] on link "**********" at bounding box center [272, 78] width 60 height 10
click at [284, 107] on div "AI Assistant Heading 5 ****** **" at bounding box center [397, 99] width 477 height 17
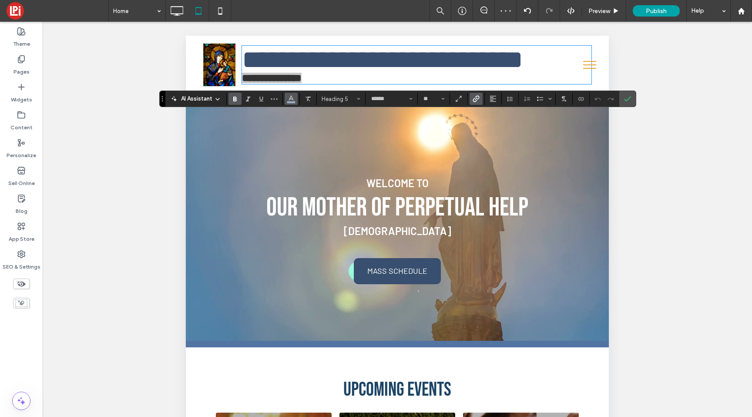
click at [292, 100] on icon "Color" at bounding box center [291, 97] width 7 height 7
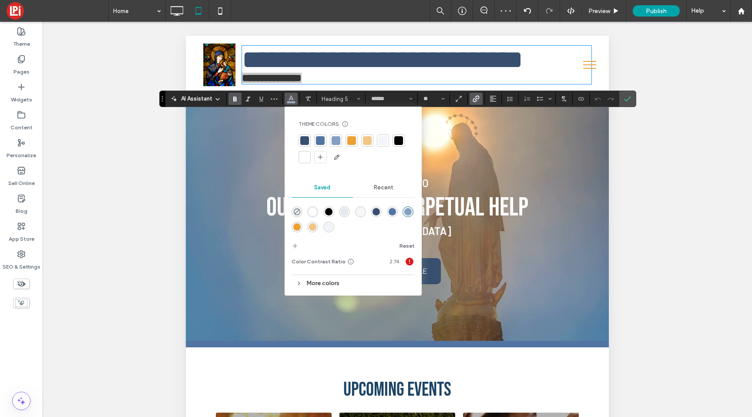
click at [332, 139] on div at bounding box center [336, 140] width 9 height 9
click at [320, 138] on div at bounding box center [320, 141] width 9 height 9
click at [631, 99] on label "Confirm" at bounding box center [627, 99] width 13 height 16
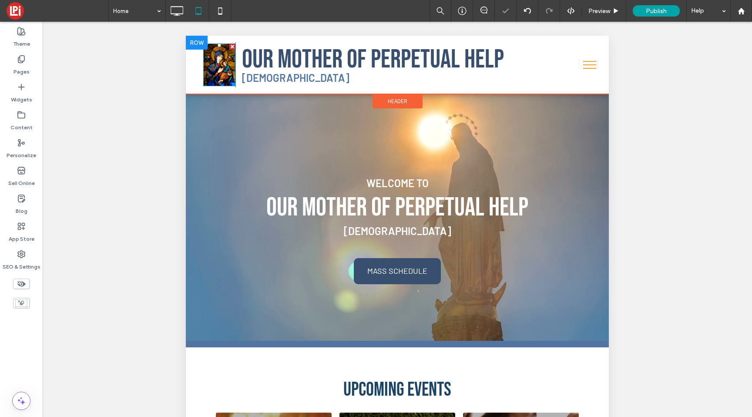
click at [223, 62] on img at bounding box center [219, 65] width 32 height 43
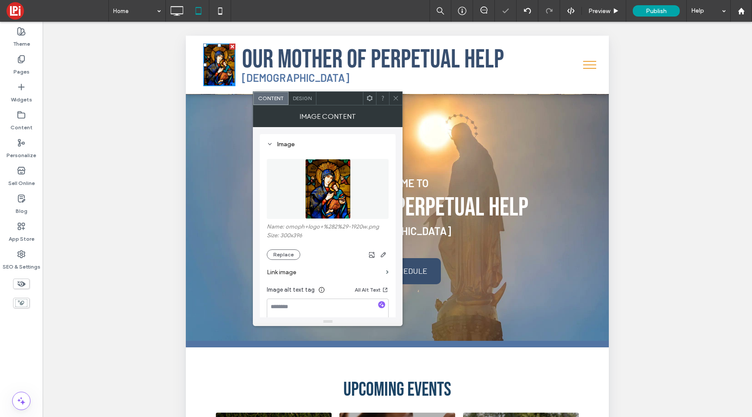
scroll to position [13, 0]
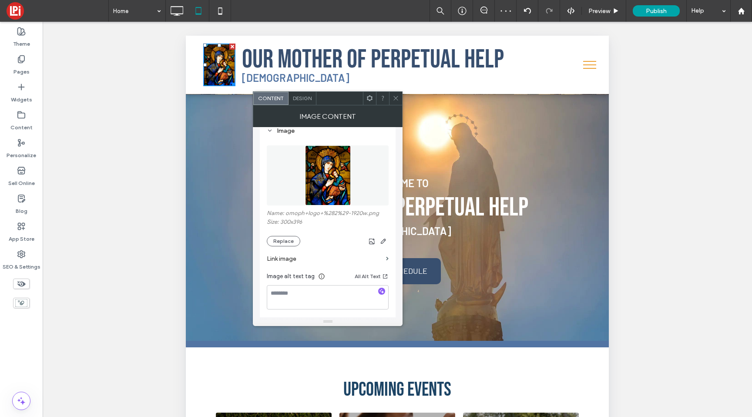
click at [320, 263] on label "Link image" at bounding box center [325, 259] width 116 height 16
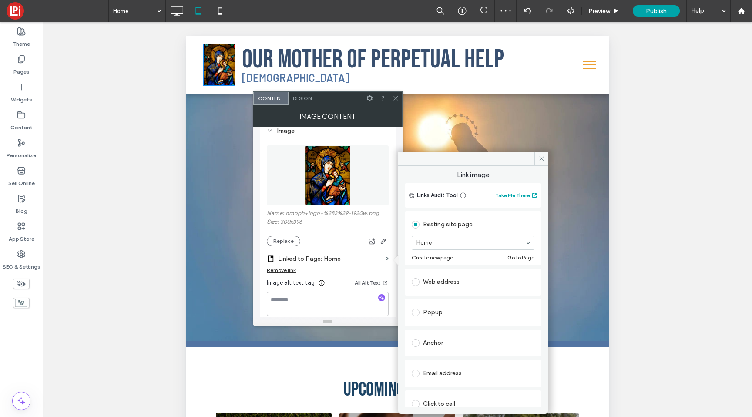
click at [396, 99] on icon at bounding box center [396, 98] width 7 height 7
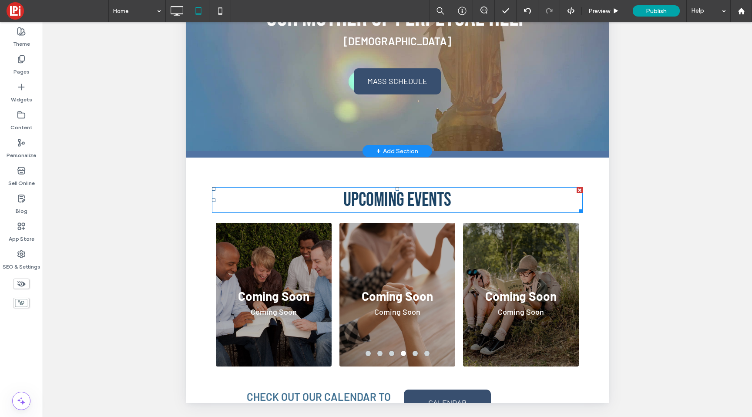
scroll to position [0, 0]
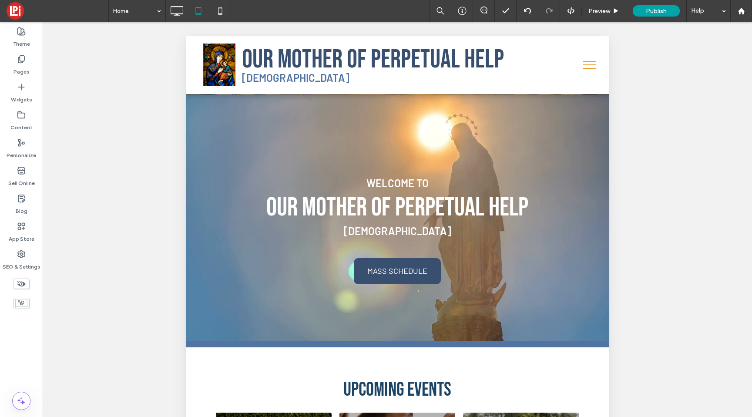
click at [585, 71] on button "menu" at bounding box center [589, 65] width 23 height 23
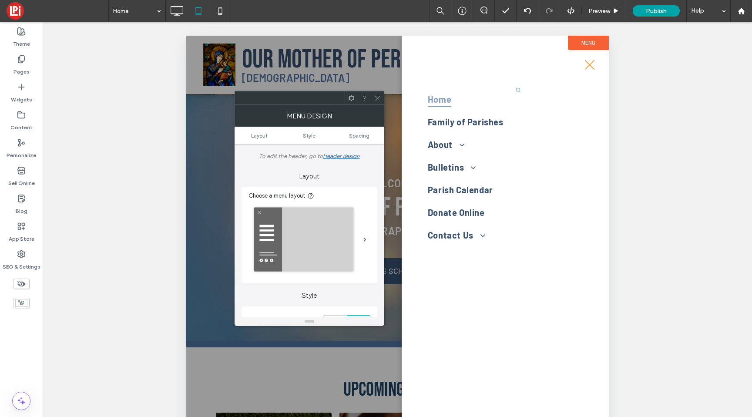
click at [374, 92] on span at bounding box center [377, 97] width 7 height 13
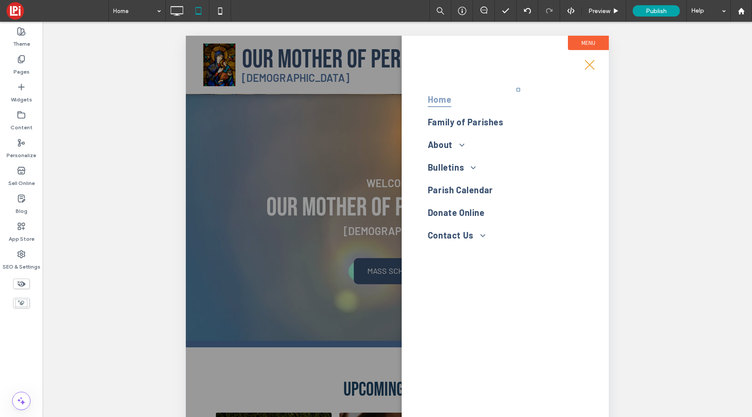
click at [582, 65] on button "menu" at bounding box center [589, 65] width 23 height 23
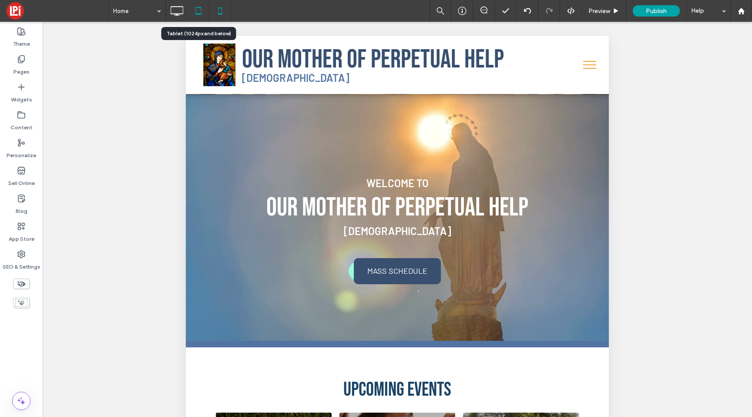
click at [219, 8] on icon at bounding box center [219, 10] width 17 height 17
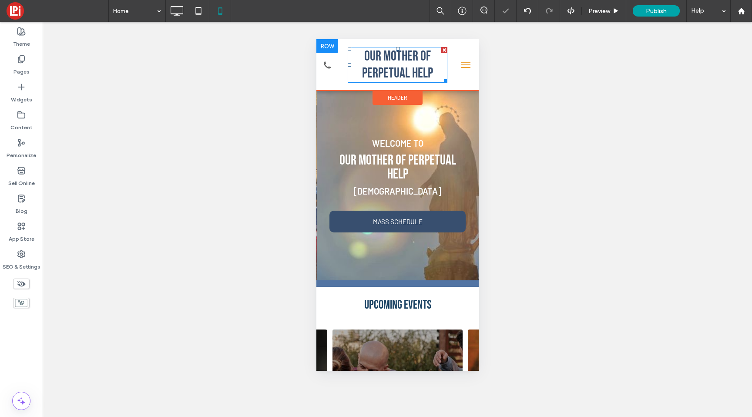
click at [393, 76] on span "Our Mother of Perpetual Help" at bounding box center [397, 65] width 71 height 34
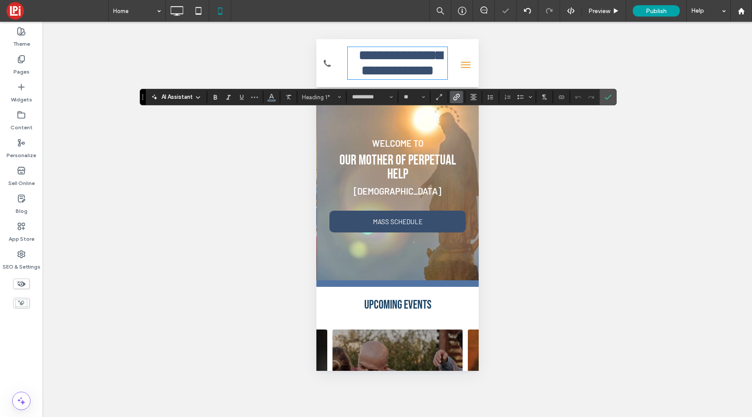
click at [455, 96] on icon "Link" at bounding box center [456, 97] width 7 height 7
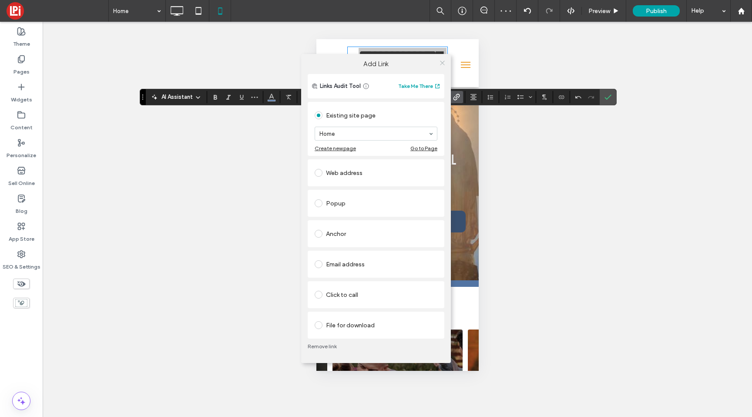
click at [443, 63] on icon at bounding box center [442, 63] width 7 height 7
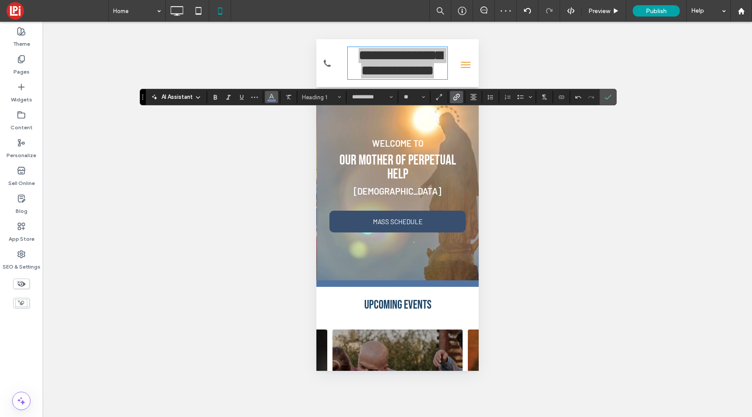
click at [272, 97] on icon "Color" at bounding box center [271, 96] width 7 height 7
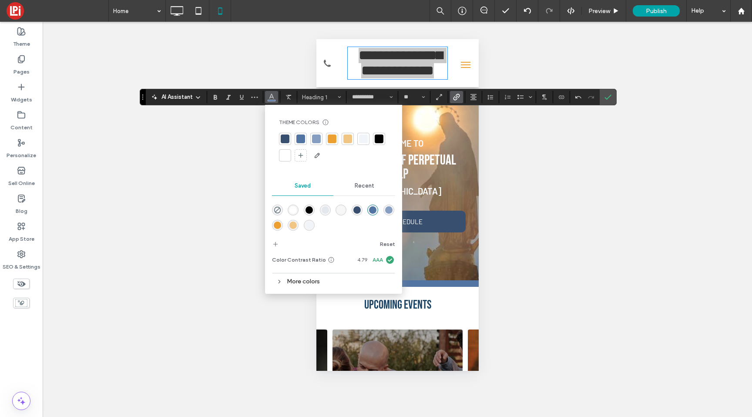
click at [283, 140] on div at bounding box center [285, 138] width 9 height 9
click at [608, 96] on icon "Confirm" at bounding box center [607, 97] width 7 height 7
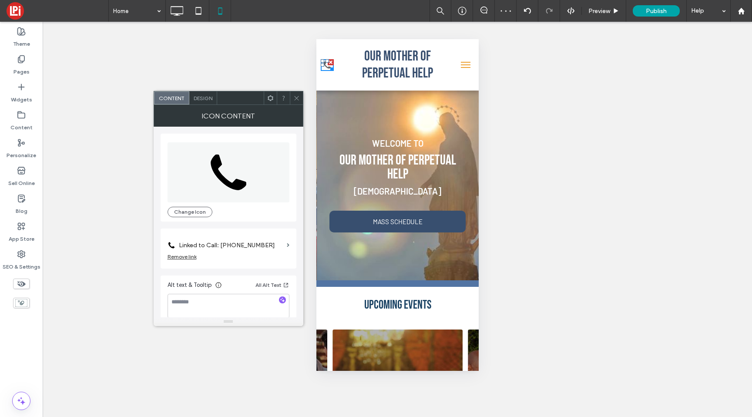
scroll to position [8, 0]
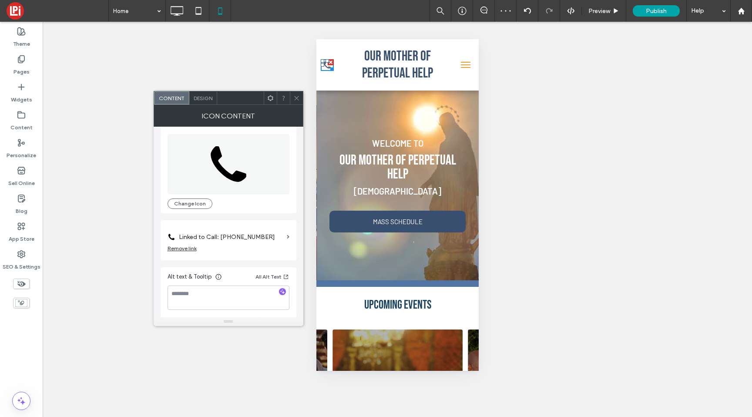
click at [204, 95] on span "Design" at bounding box center [203, 98] width 19 height 7
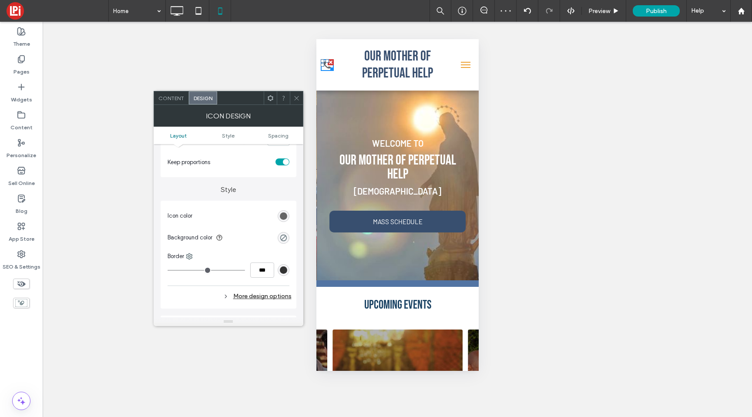
scroll to position [192, 0]
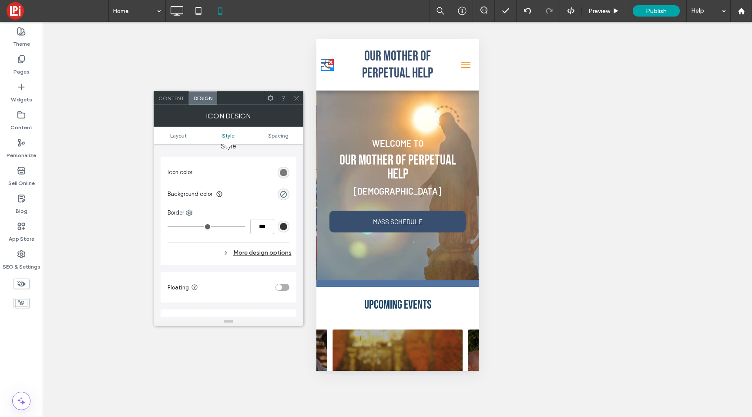
click at [282, 175] on div "rgb(102, 102, 102)" at bounding box center [283, 172] width 7 height 7
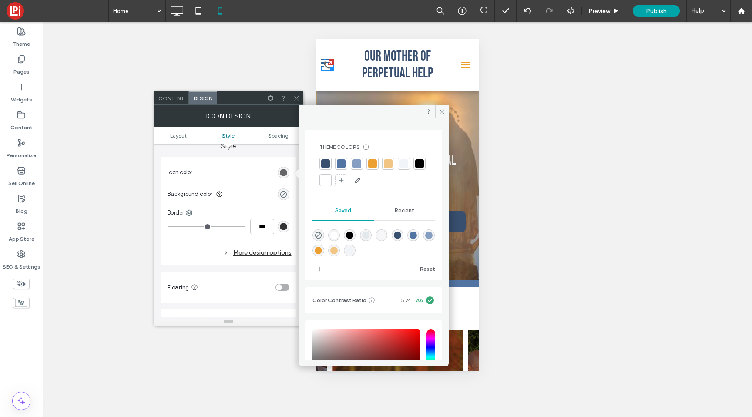
click at [373, 162] on div at bounding box center [372, 163] width 9 height 9
click at [296, 96] on icon at bounding box center [296, 98] width 7 height 7
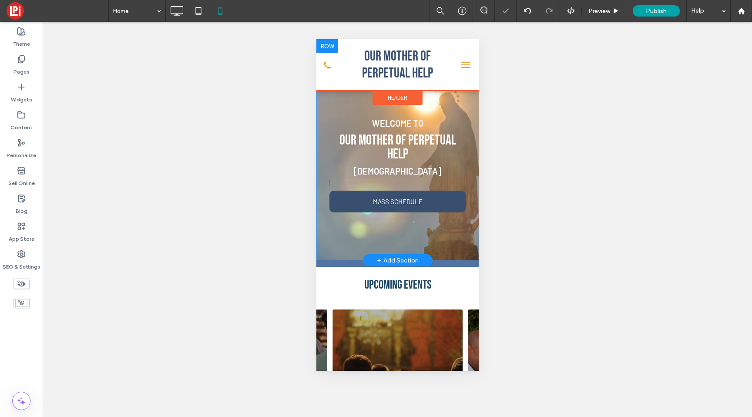
scroll to position [12, 0]
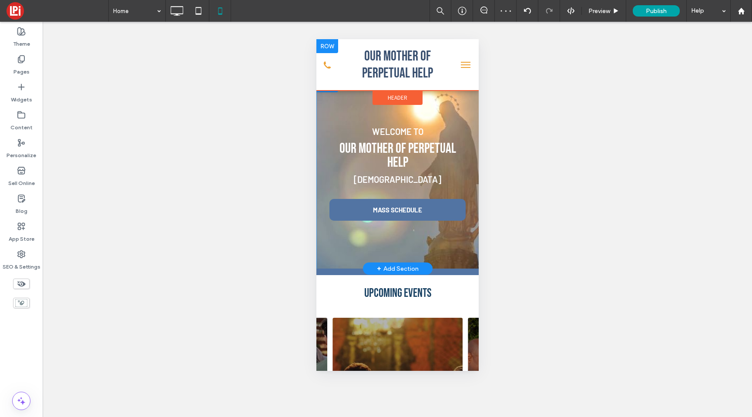
click at [380, 201] on link "MASS SCHEDULE" at bounding box center [397, 210] width 136 height 22
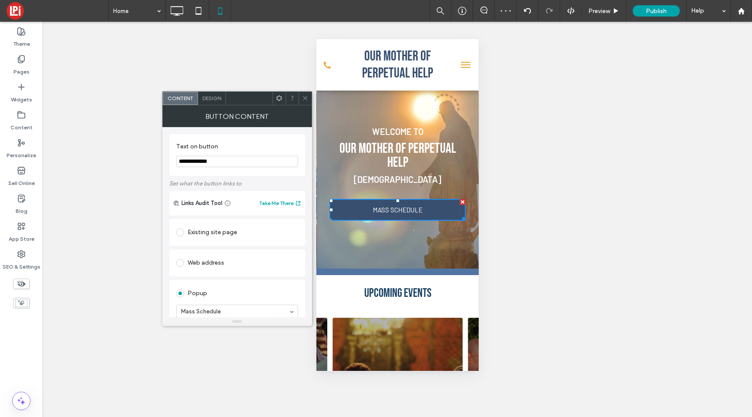
click at [218, 99] on span "Design" at bounding box center [211, 98] width 19 height 7
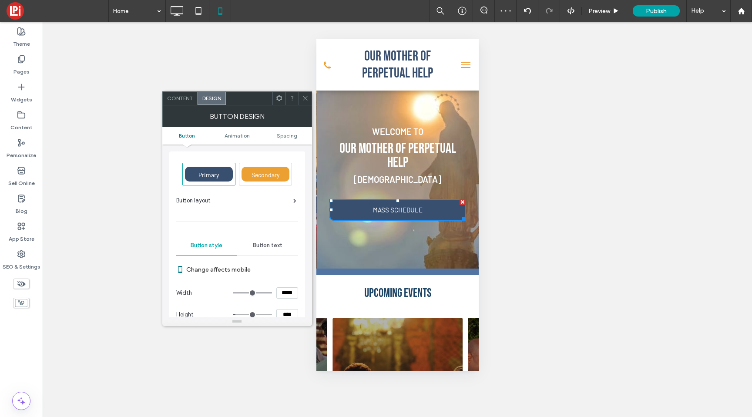
click at [282, 298] on input "*****" at bounding box center [287, 292] width 22 height 11
type input "***"
type input "*****"
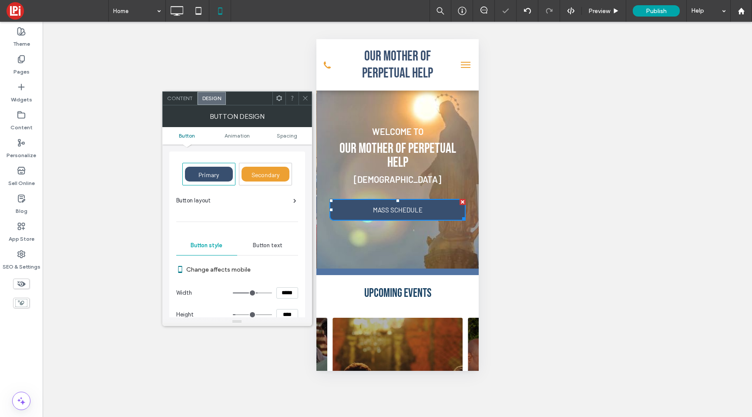
scroll to position [3, 0]
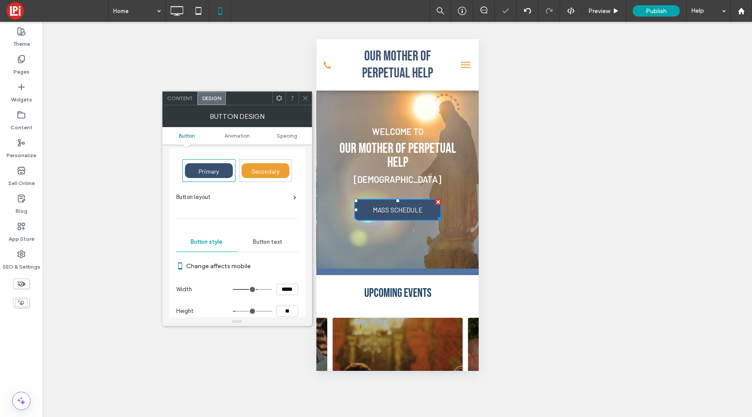
type input "****"
type input "**"
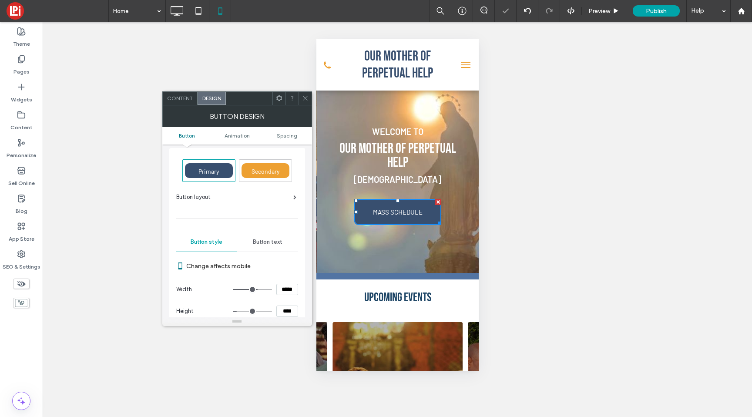
click at [307, 97] on icon at bounding box center [305, 98] width 7 height 7
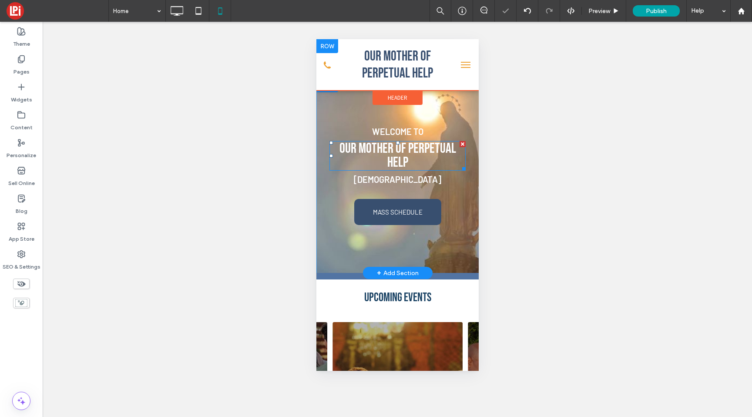
click at [399, 141] on span "OUR Mother OF PERPETUAL HELP" at bounding box center [397, 155] width 117 height 31
type input "**********"
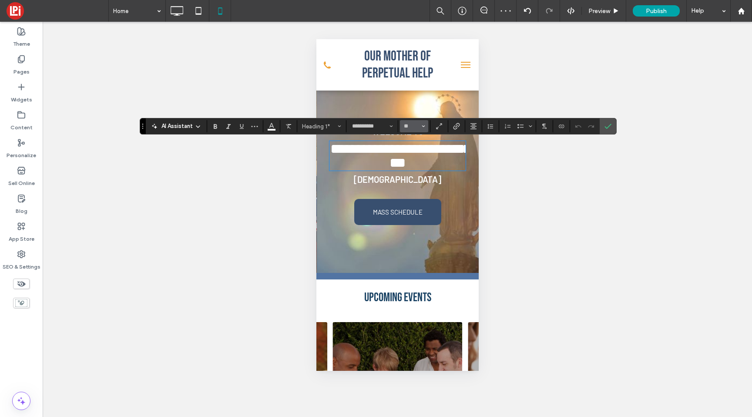
click at [427, 126] on button "**" at bounding box center [414, 126] width 28 height 12
click at [411, 222] on label "36" at bounding box center [414, 221] width 28 height 12
type input "**"
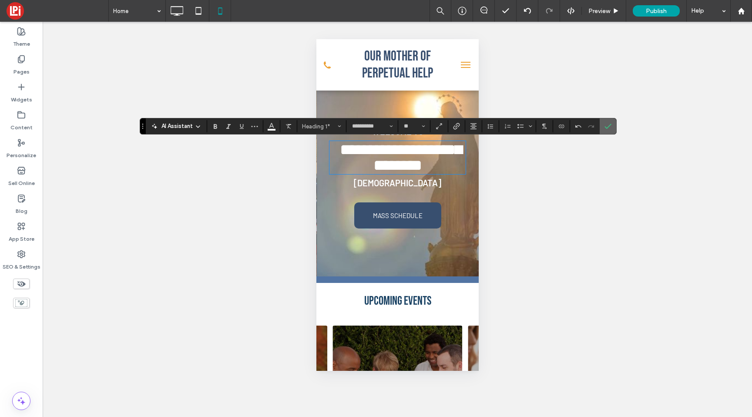
click at [608, 127] on icon "Confirm" at bounding box center [607, 126] width 7 height 7
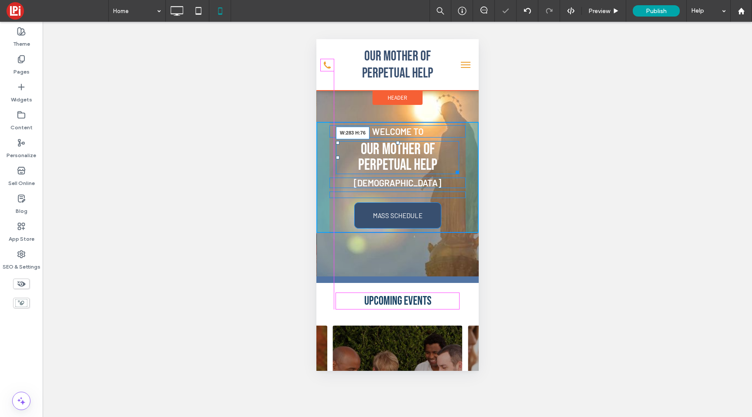
drag, startPoint x: 462, startPoint y: 172, endPoint x: 456, endPoint y: 172, distance: 6.1
click at [456, 172] on div at bounding box center [455, 171] width 7 height 7
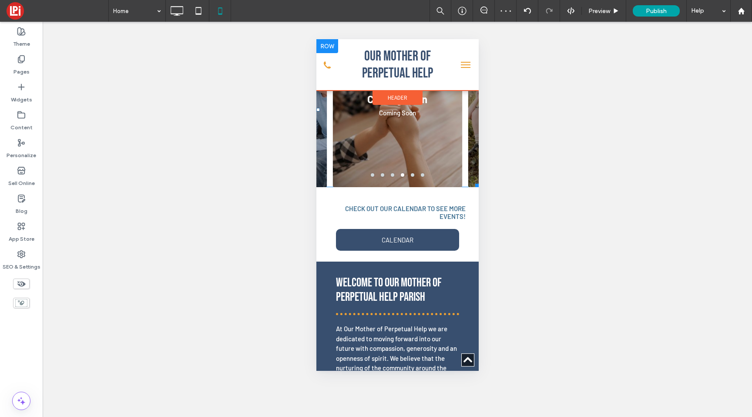
scroll to position [308, 0]
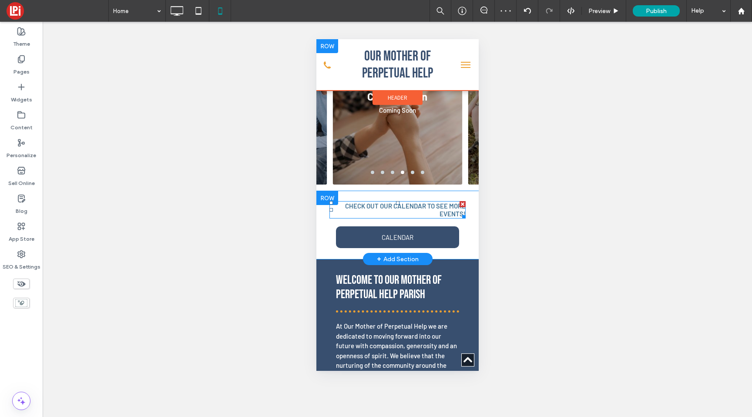
click at [432, 213] on h5 "Check out our Calendar to see more events!" at bounding box center [397, 210] width 136 height 16
type input "******"
type input "**"
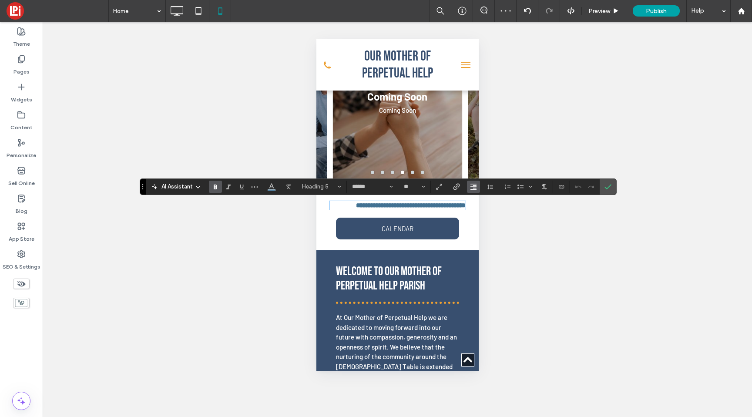
click at [469, 187] on button "Alignment" at bounding box center [473, 187] width 13 height 12
click at [481, 211] on icon "ui.textEditor.alignment.center" at bounding box center [480, 213] width 7 height 7
click at [603, 189] on label "Confirm" at bounding box center [607, 187] width 13 height 16
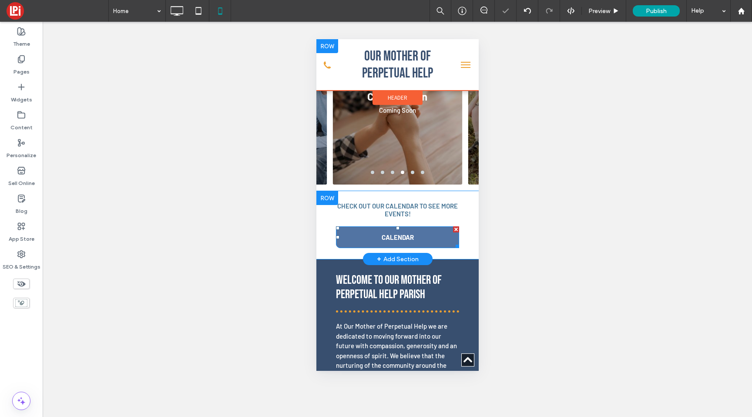
click at [403, 232] on span "CALENDAR" at bounding box center [397, 237] width 32 height 22
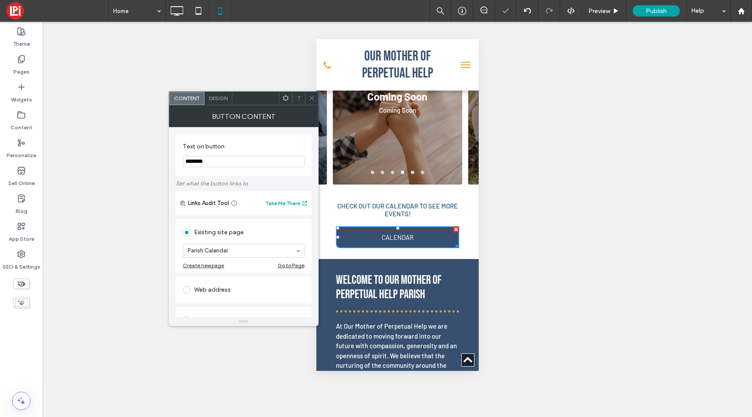
click at [216, 99] on span "Design" at bounding box center [218, 98] width 19 height 7
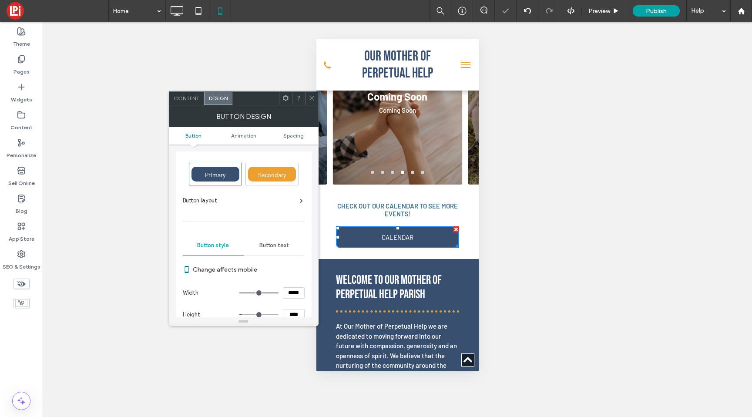
click at [294, 292] on input "*****" at bounding box center [294, 292] width 22 height 11
type input "***"
type input "*****"
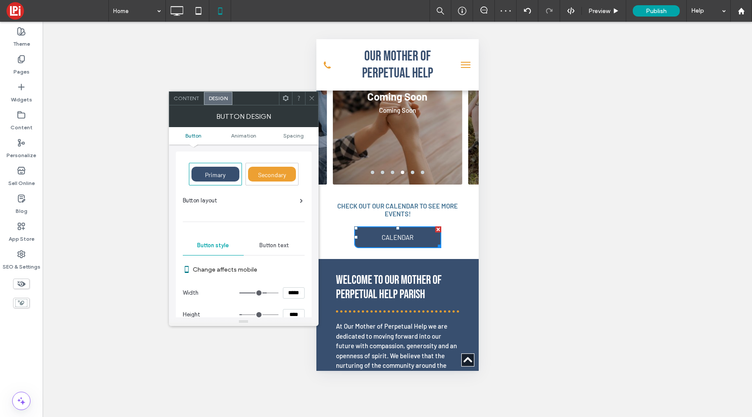
scroll to position [3, 0]
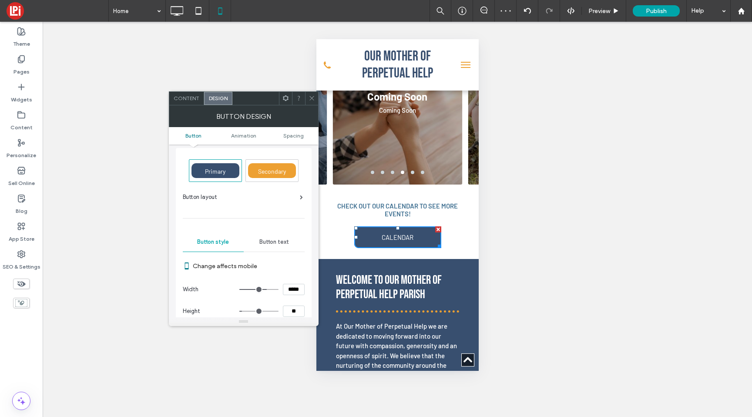
type input "****"
type input "**"
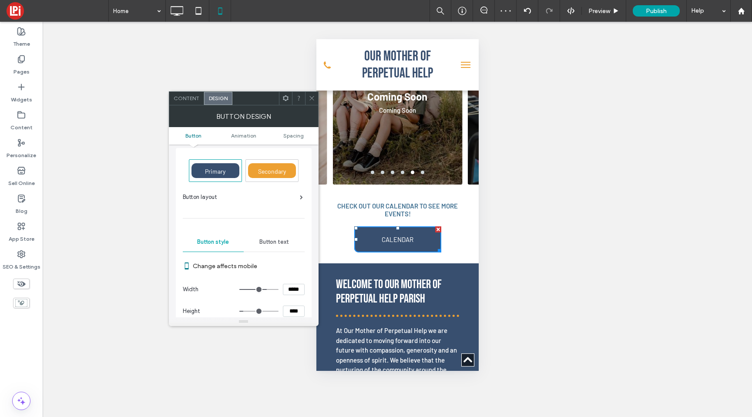
click at [313, 94] on span at bounding box center [312, 98] width 7 height 13
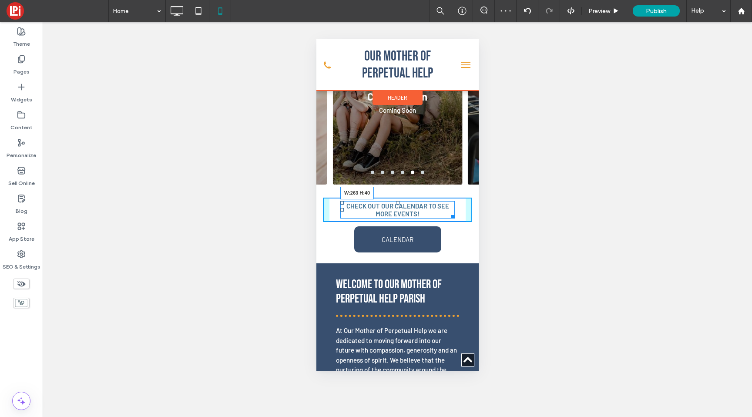
drag, startPoint x: 460, startPoint y: 213, endPoint x: 449, endPoint y: 213, distance: 11.3
click at [449, 213] on div at bounding box center [451, 215] width 7 height 7
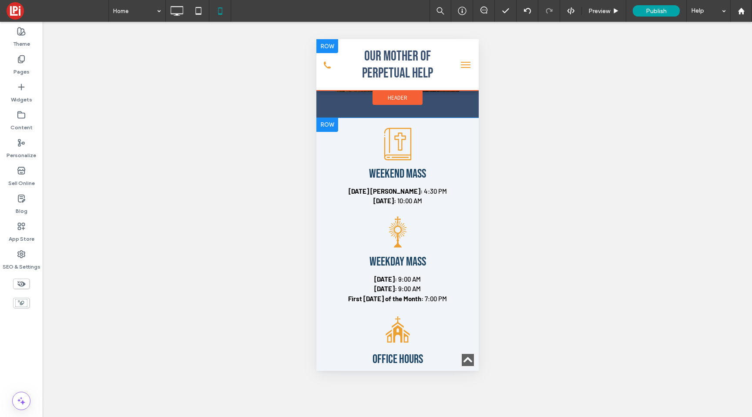
scroll to position [1099, 0]
click at [328, 127] on div "Weekend Mass Saturday Vigil: 4:30 PM Sunday: 10:00 AM Click To Paste" at bounding box center [397, 166] width 145 height 88
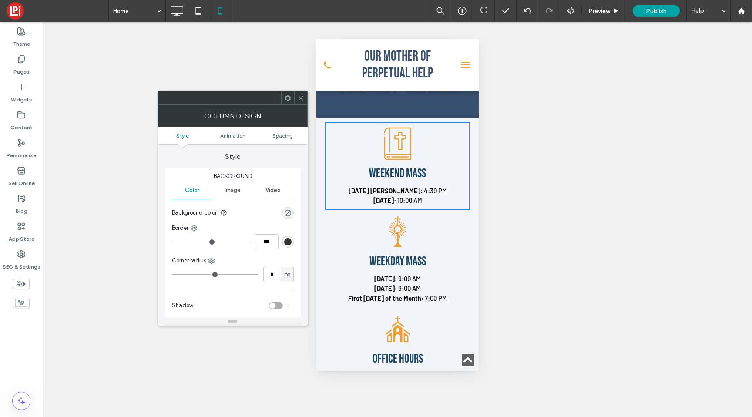
click at [301, 99] on icon at bounding box center [301, 98] width 7 height 7
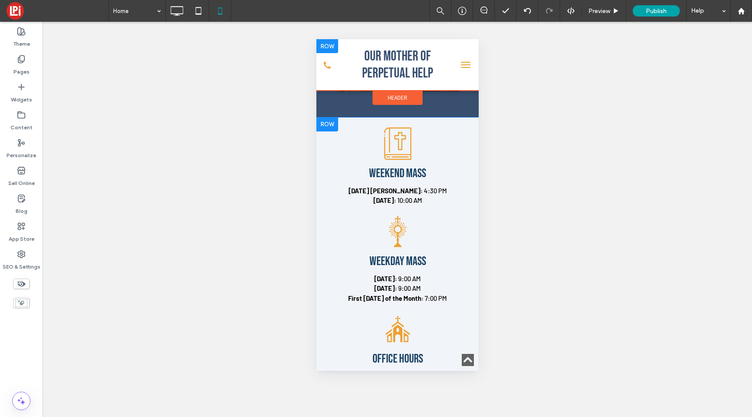
click at [322, 119] on div at bounding box center [327, 124] width 22 height 14
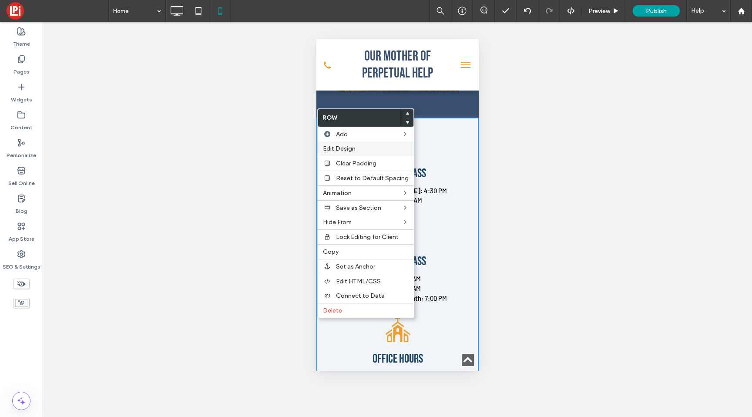
click at [330, 146] on span "Edit Design" at bounding box center [339, 148] width 33 height 7
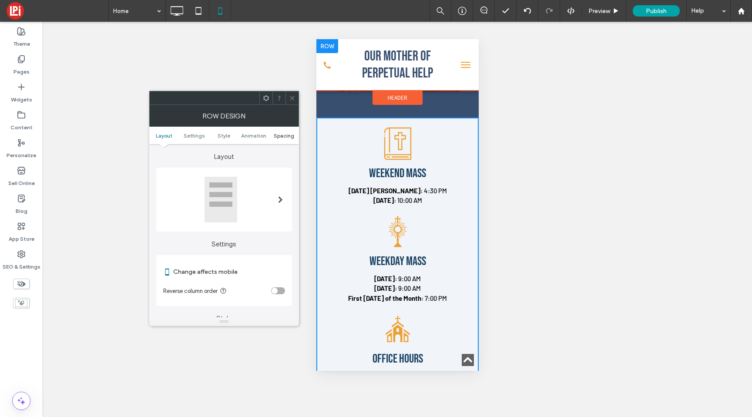
click at [277, 136] on span "Spacing" at bounding box center [284, 135] width 20 height 7
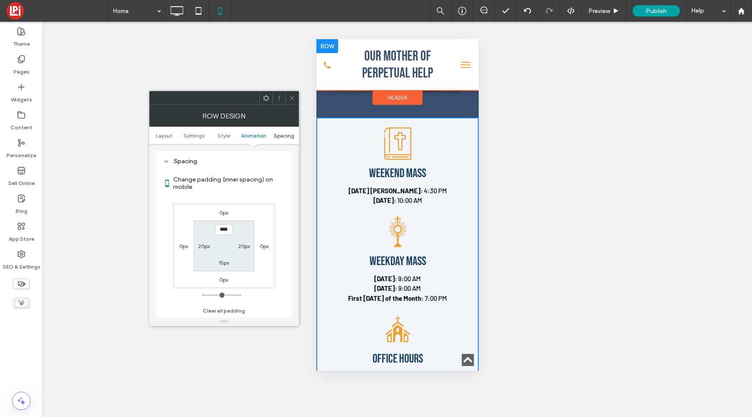
scroll to position [334, 0]
type input "****"
type input "**"
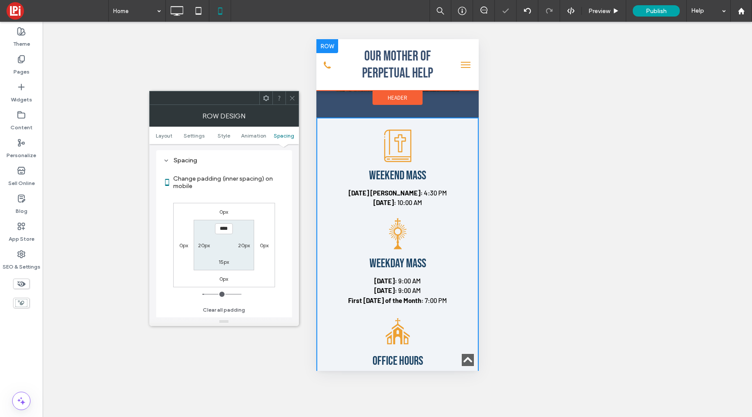
click at [222, 230] on input "****" at bounding box center [224, 228] width 18 height 11
type input "****"
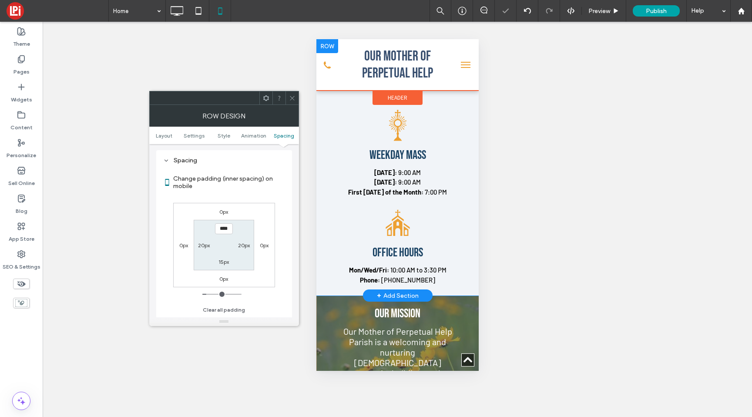
scroll to position [1215, 0]
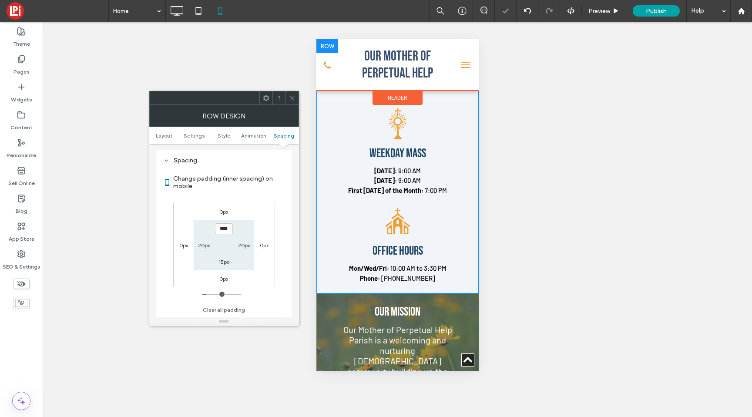
click at [222, 260] on label "15px" at bounding box center [223, 261] width 10 height 7
type input "**"
type input "****"
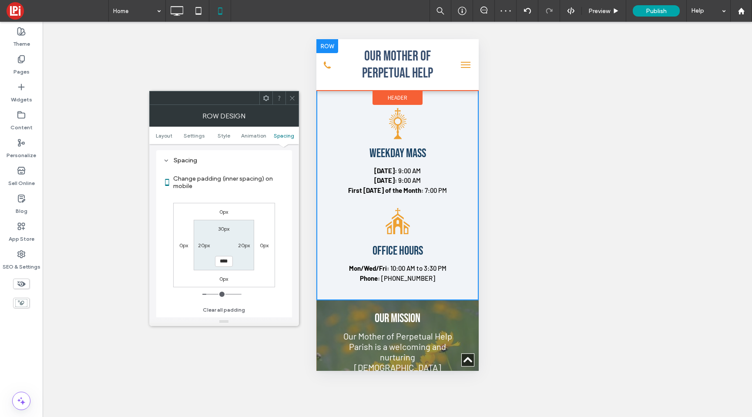
click at [293, 101] on span at bounding box center [292, 97] width 7 height 13
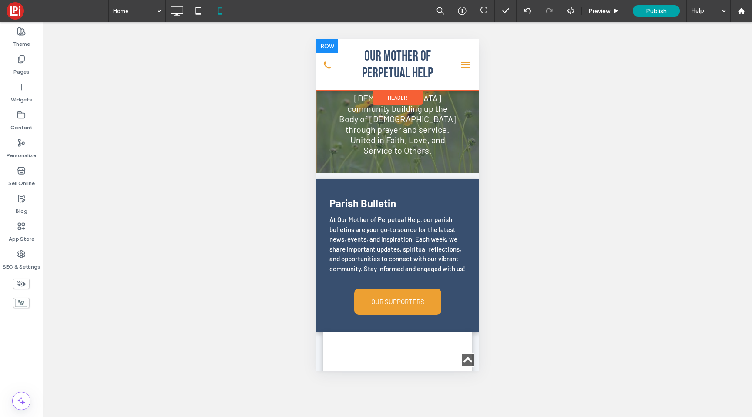
scroll to position [1501, 0]
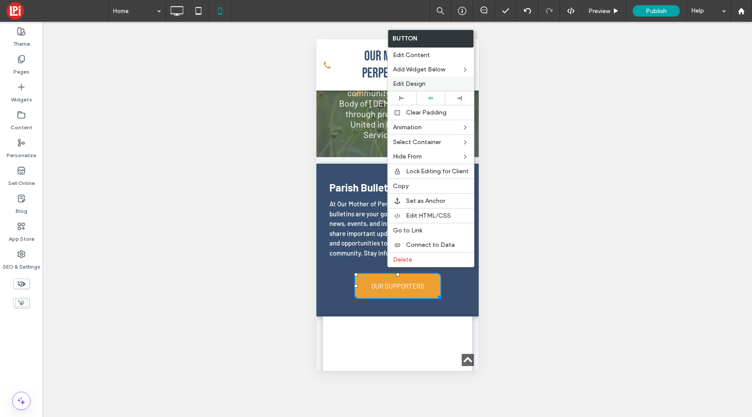
click at [399, 90] on div "Edit Design" at bounding box center [431, 84] width 86 height 14
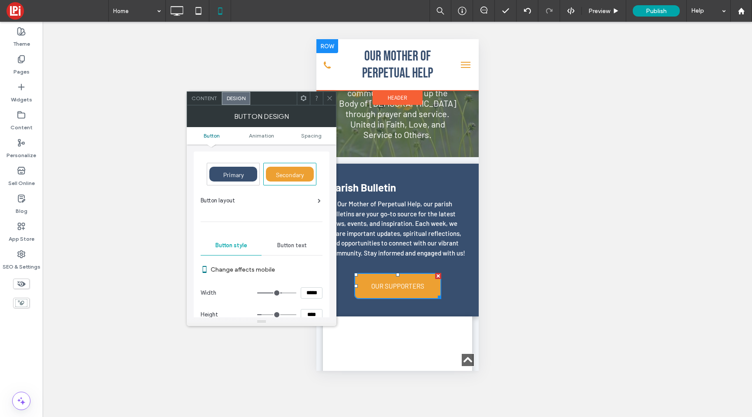
click at [332, 98] on icon at bounding box center [329, 98] width 7 height 7
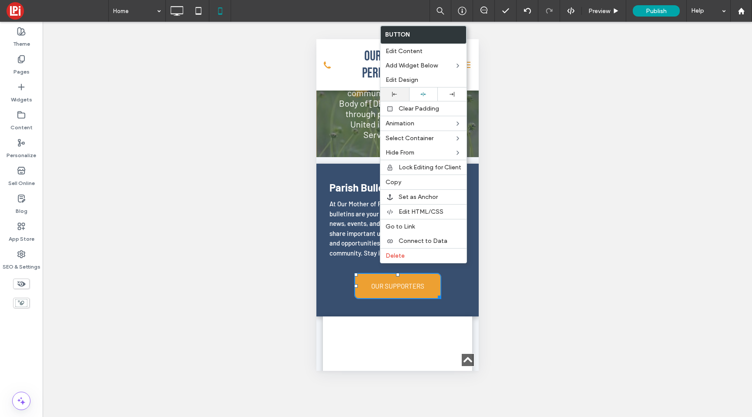
click at [395, 97] on div at bounding box center [394, 93] width 29 height 13
click at [336, 164] on div "Parish Bulletin At Our Mother of Perpetual Help, our parish bulletins are your …" at bounding box center [397, 240] width 162 height 153
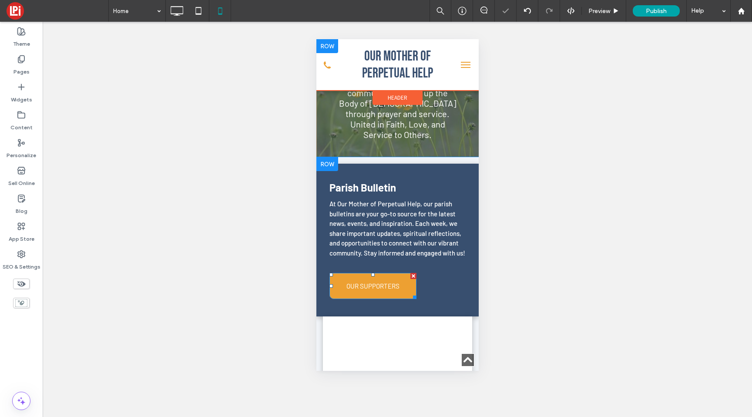
click at [336, 164] on div "Parish Bulletin At Our Mother of Perpetual Help, our parish bulletins are your …" at bounding box center [397, 240] width 162 height 153
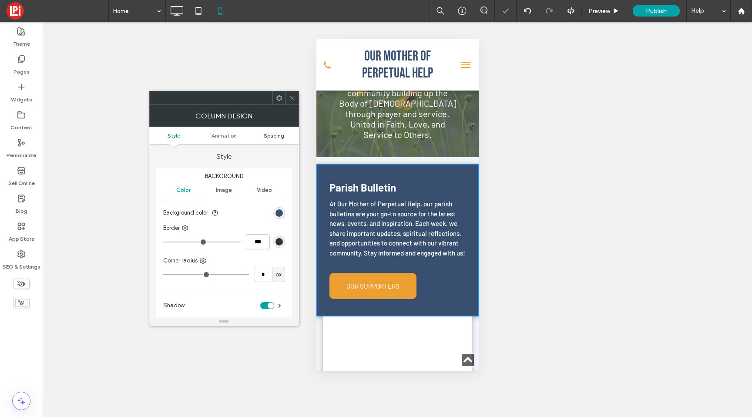
click at [264, 135] on span "Spacing" at bounding box center [274, 135] width 20 height 7
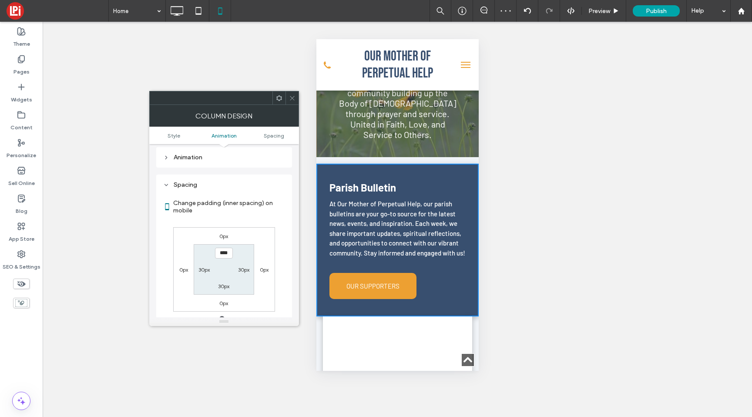
scroll to position [205, 0]
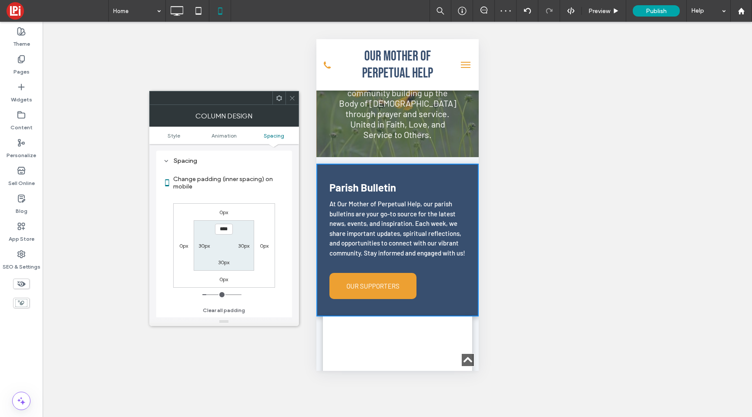
click at [269, 245] on div "0px" at bounding box center [264, 245] width 20 height 9
click at [265, 245] on label "0px" at bounding box center [264, 245] width 9 height 7
type input "*"
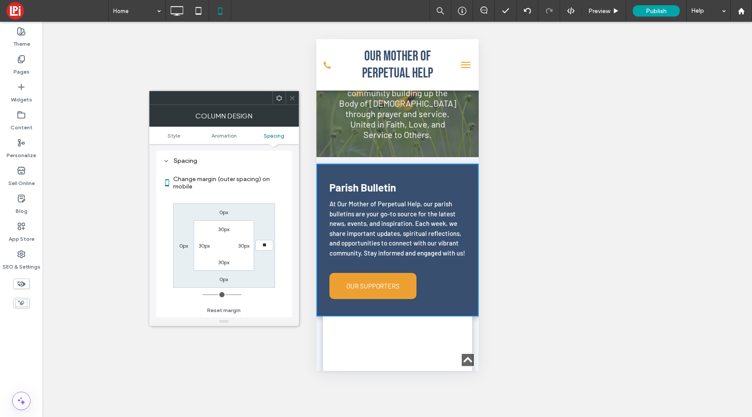
type input "**"
type input "****"
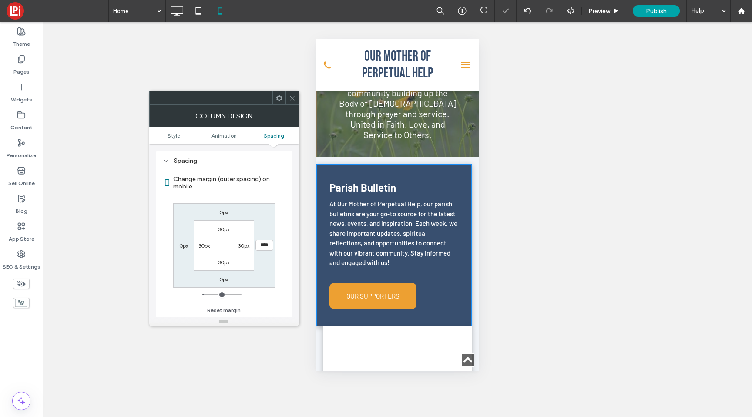
click at [187, 244] on label "0px" at bounding box center [183, 245] width 9 height 7
type input "*"
type input "**"
type input "****"
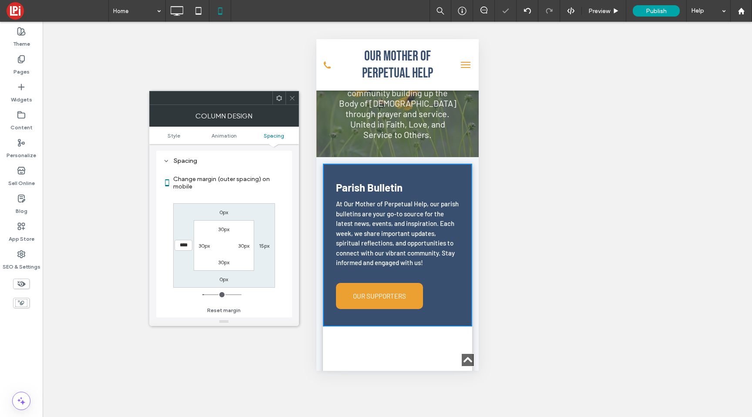
click at [291, 99] on icon at bounding box center [292, 98] width 7 height 7
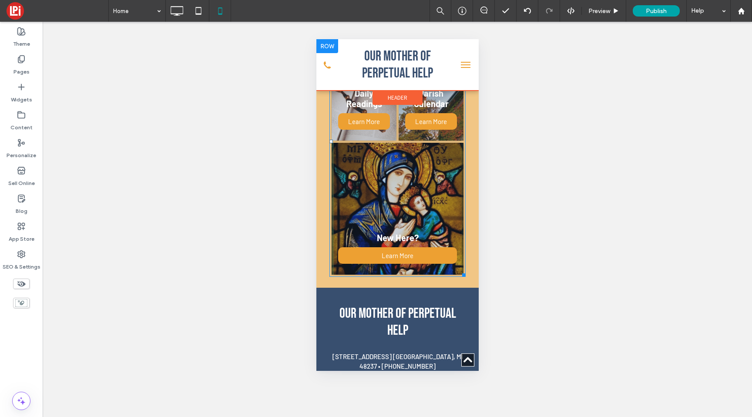
scroll to position [2470, 0]
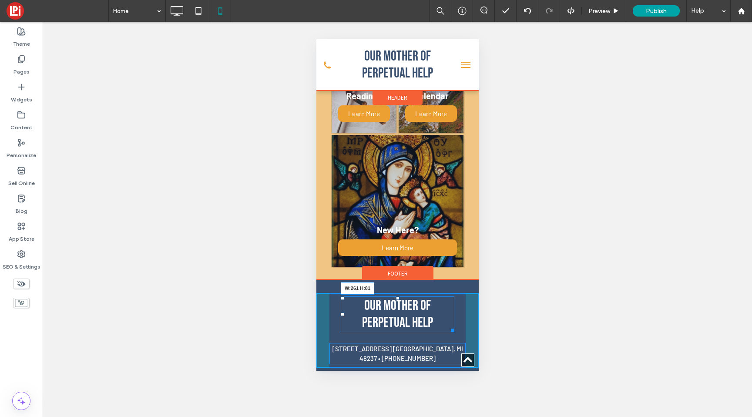
drag, startPoint x: 461, startPoint y: 298, endPoint x: 450, endPoint y: 298, distance: 11.3
click at [450, 326] on div at bounding box center [450, 329] width 7 height 7
drag, startPoint x: 460, startPoint y: 332, endPoint x: 450, endPoint y: 332, distance: 10.9
click at [459, 358] on div at bounding box center [462, 361] width 7 height 7
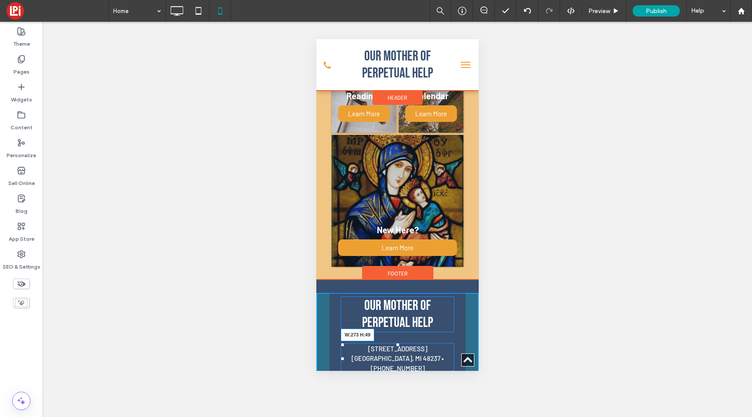
click at [454, 367] on div at bounding box center [450, 370] width 7 height 7
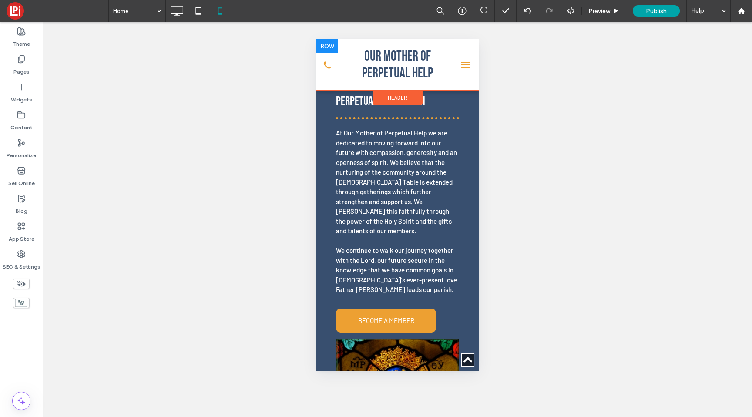
scroll to position [0, 0]
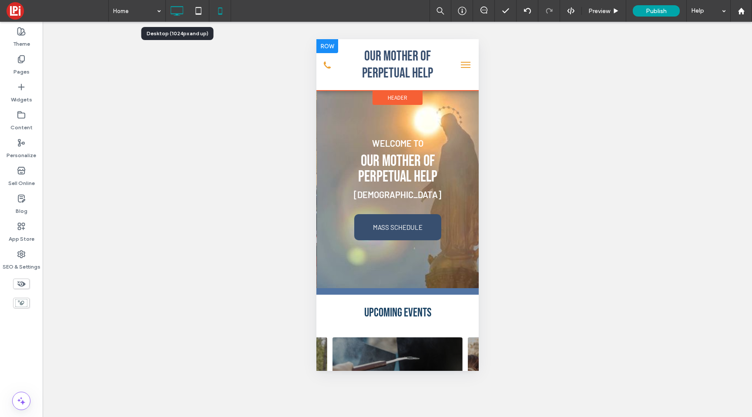
click at [184, 15] on icon at bounding box center [176, 10] width 17 height 17
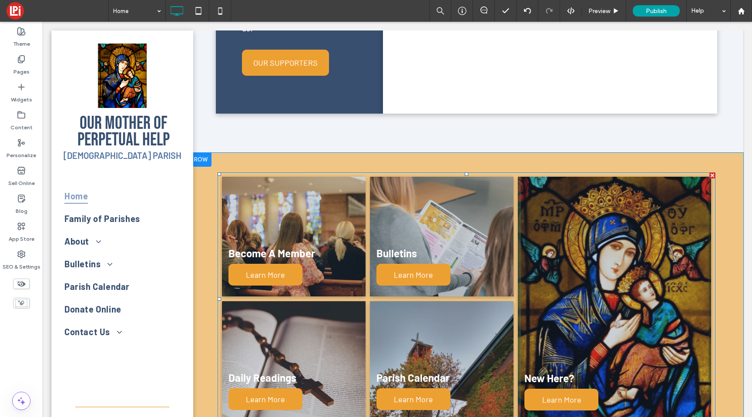
scroll to position [1532, 0]
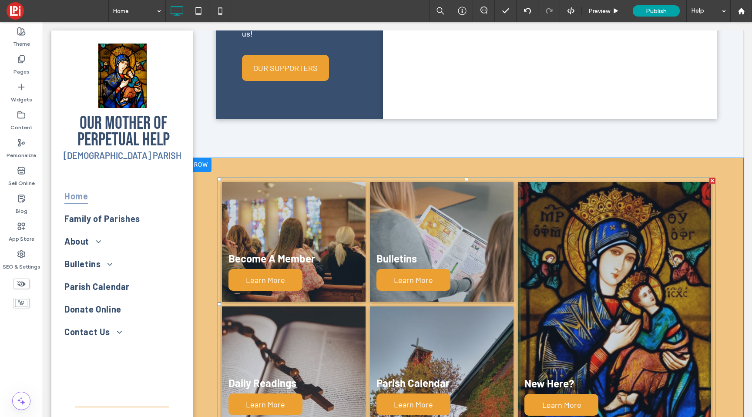
click at [283, 193] on link at bounding box center [294, 242] width 144 height 120
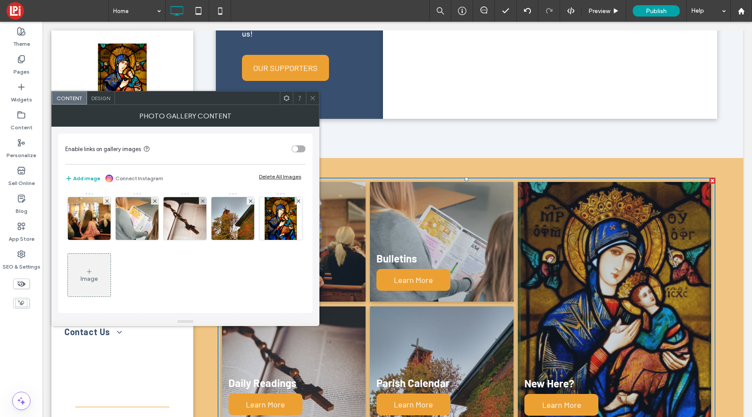
click at [107, 100] on span "Design" at bounding box center [100, 98] width 19 height 7
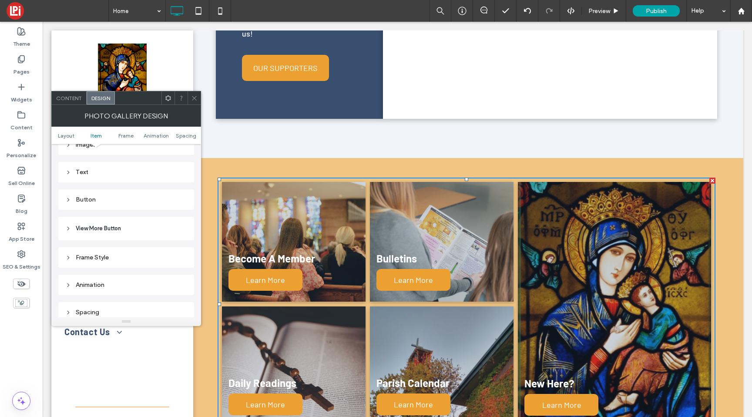
scroll to position [321, 0]
click at [98, 258] on div "Frame Style" at bounding box center [126, 255] width 122 height 7
click at [114, 253] on div "Animation" at bounding box center [126, 249] width 122 height 7
click at [106, 226] on div "Images" at bounding box center [126, 222] width 122 height 7
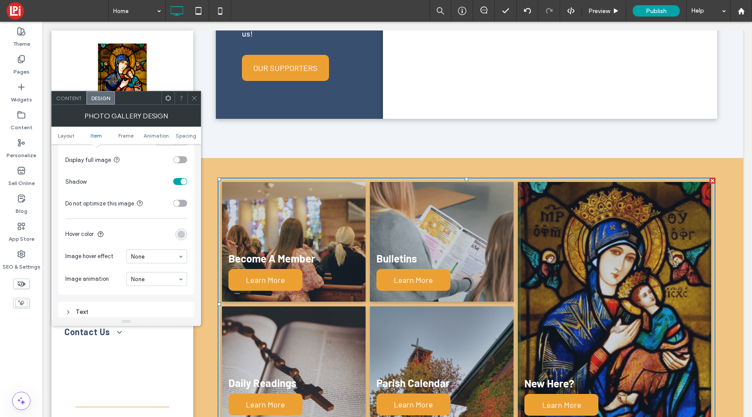
scroll to position [383, 0]
click at [194, 99] on icon at bounding box center [194, 98] width 7 height 7
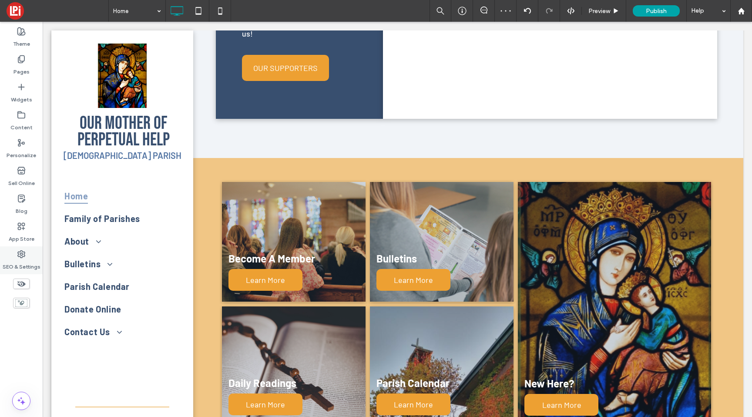
click at [25, 259] on label "SEO & Settings" at bounding box center [22, 264] width 38 height 12
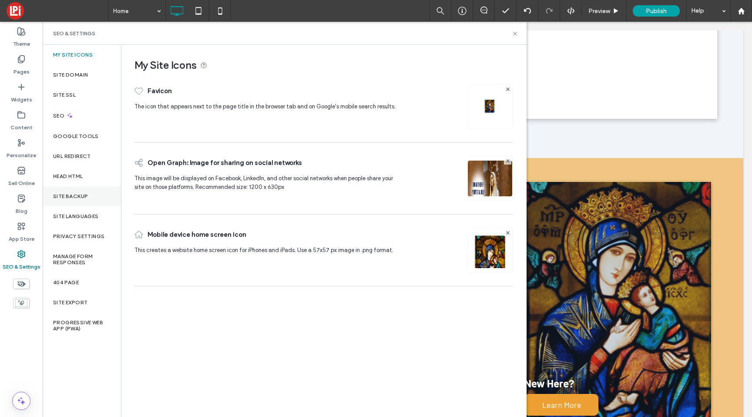
click at [67, 192] on div "Site Backup" at bounding box center [82, 196] width 78 height 20
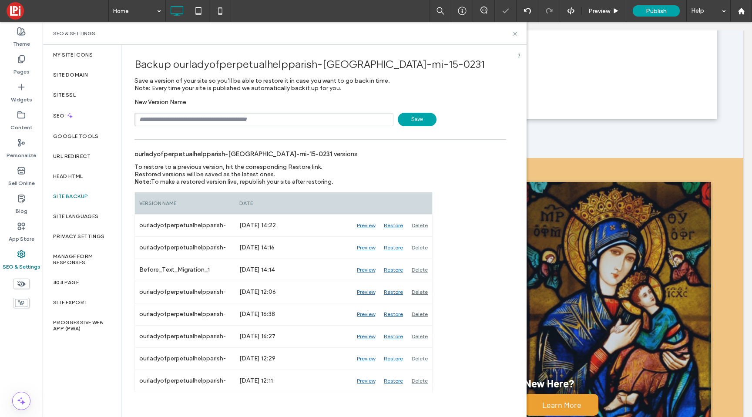
click at [414, 116] on span "Save" at bounding box center [417, 119] width 39 height 13
click at [512, 35] on icon at bounding box center [515, 33] width 7 height 7
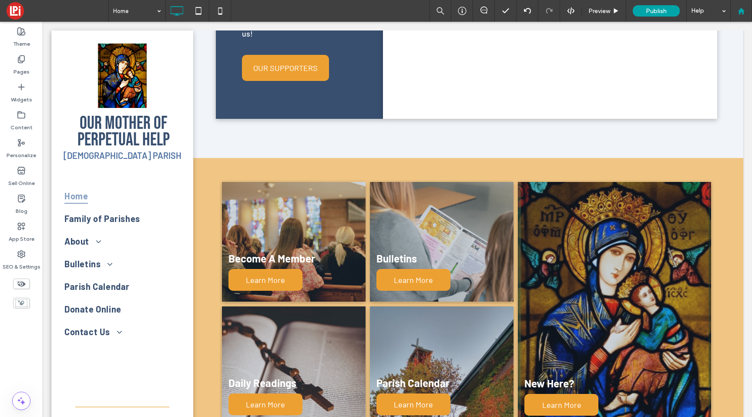
click at [742, 17] on div at bounding box center [741, 11] width 22 height 22
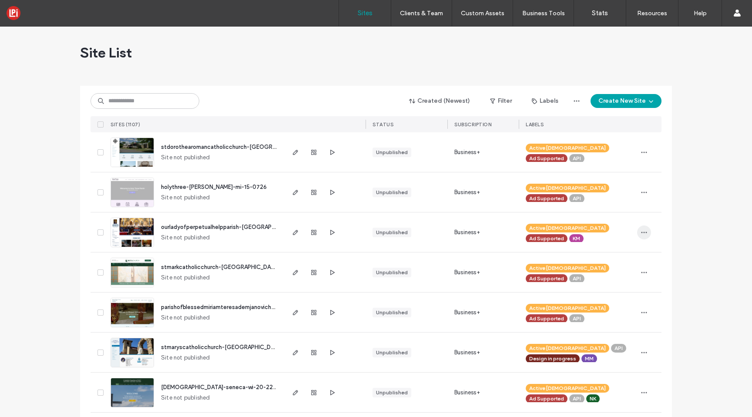
click at [637, 233] on span "button" at bounding box center [644, 232] width 14 height 14
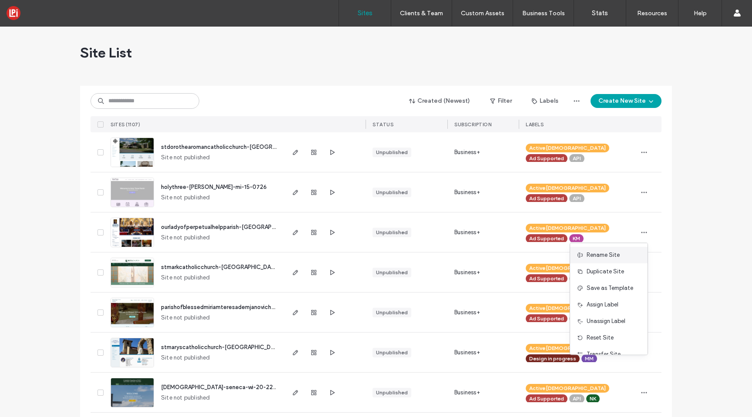
click at [594, 255] on span "Rename Site" at bounding box center [603, 255] width 33 height 9
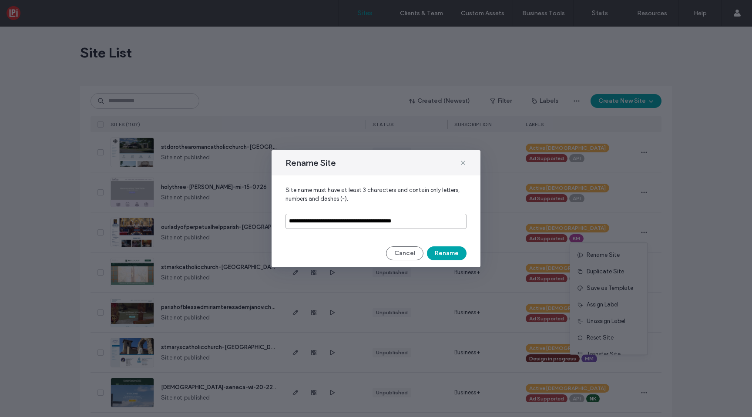
click at [301, 221] on input "**********" at bounding box center [375, 221] width 181 height 15
click at [302, 221] on input "**********" at bounding box center [375, 221] width 181 height 15
drag, startPoint x: 308, startPoint y: 222, endPoint x: 297, endPoint y: 222, distance: 10.9
click at [297, 222] on input "**********" at bounding box center [375, 221] width 181 height 15
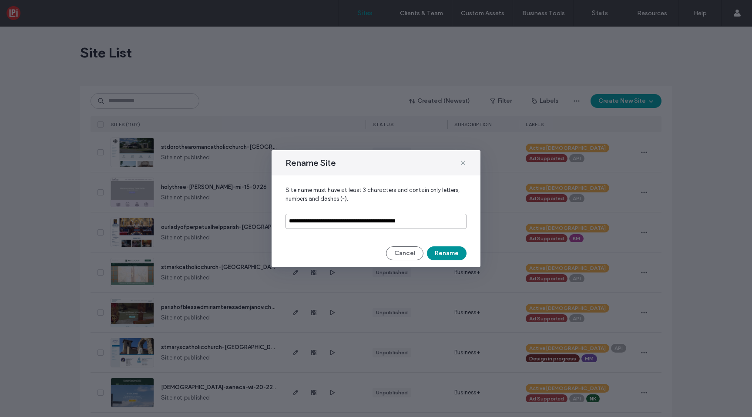
type input "**********"
click at [435, 256] on button "Rename" at bounding box center [447, 253] width 40 height 14
